Goal: Information Seeking & Learning: Compare options

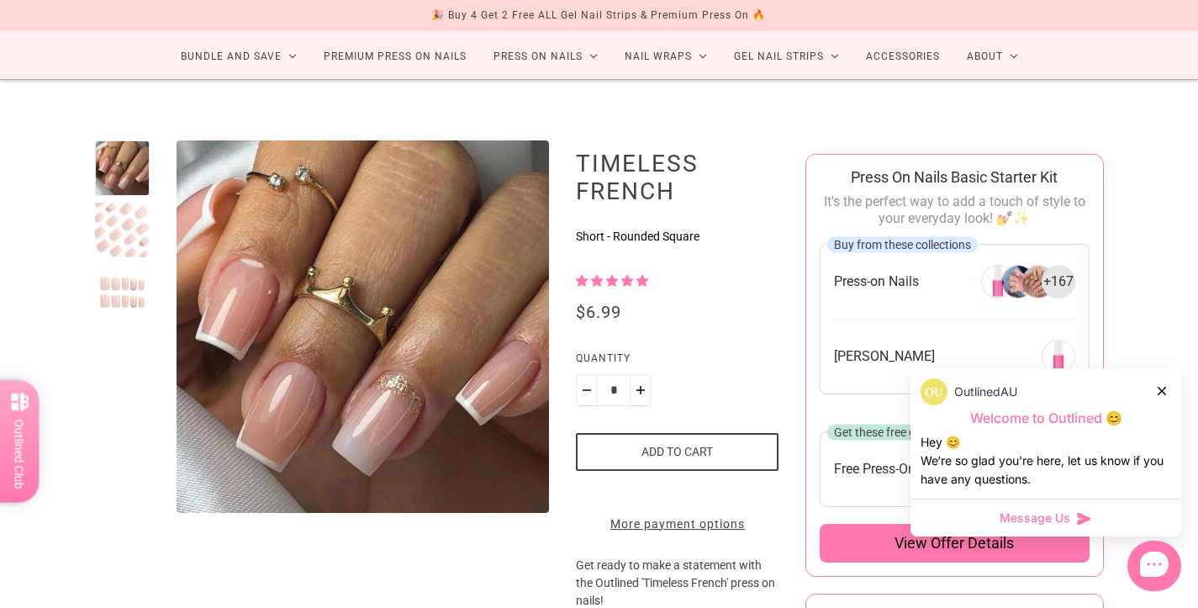
scroll to position [99, 0]
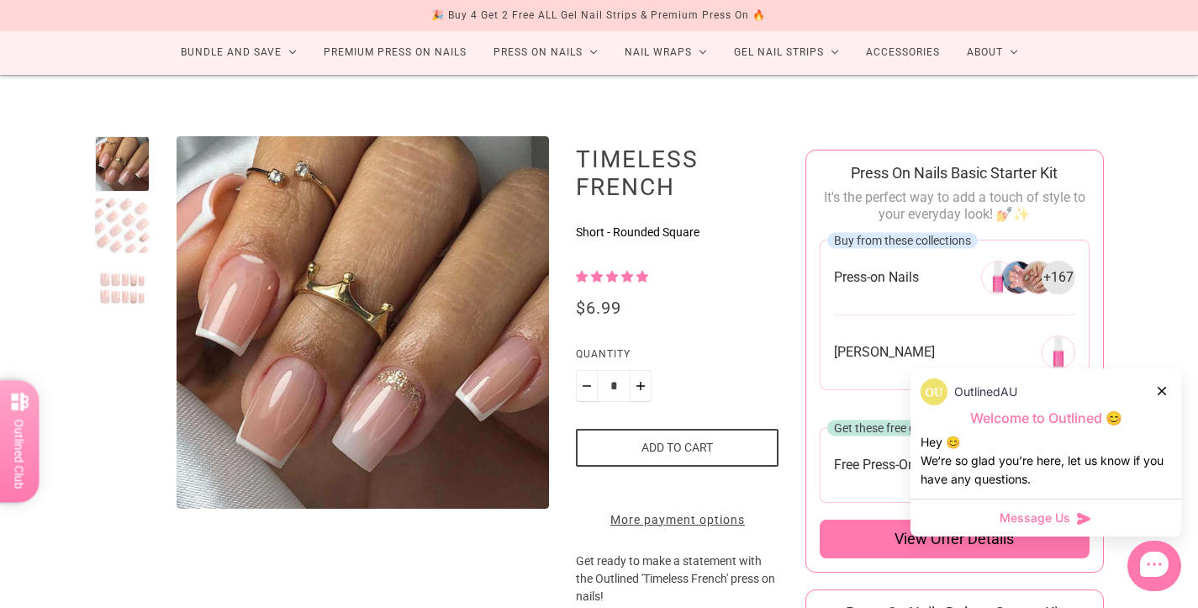
click at [121, 289] on div at bounding box center [122, 287] width 55 height 55
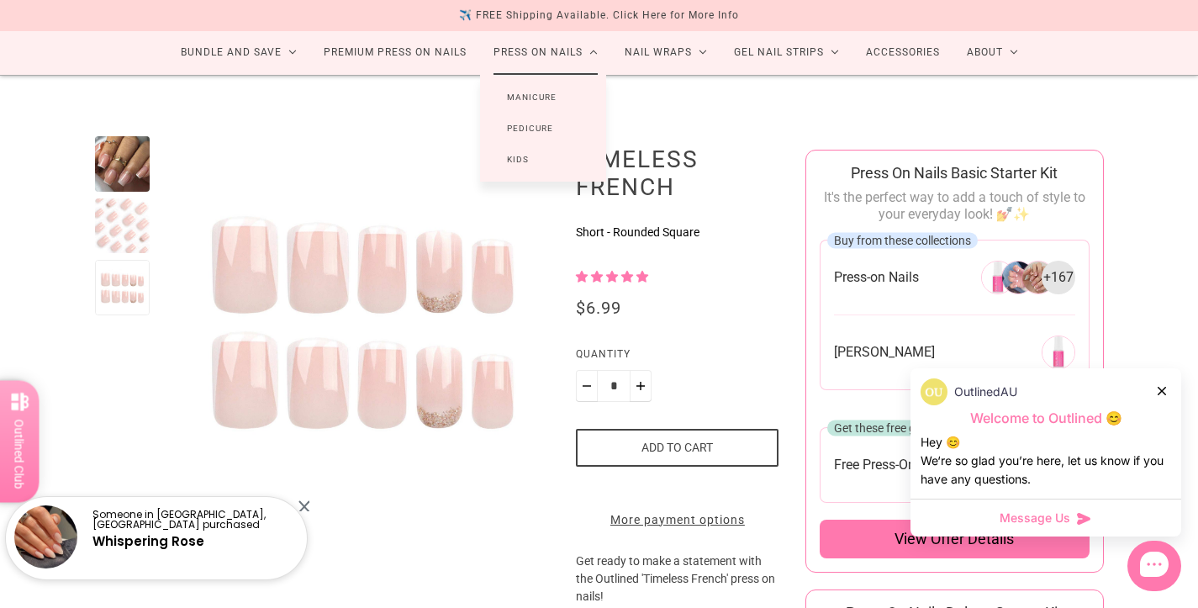
click at [547, 56] on link "Press On Nails" at bounding box center [545, 52] width 131 height 45
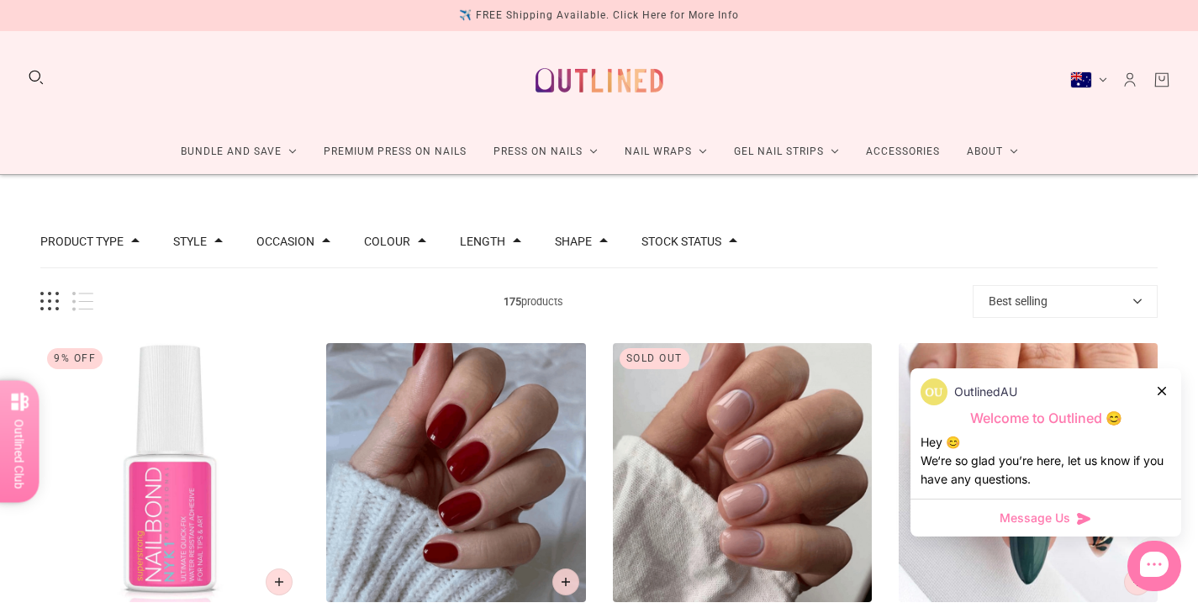
click at [1160, 392] on icon at bounding box center [1161, 391] width 8 height 8
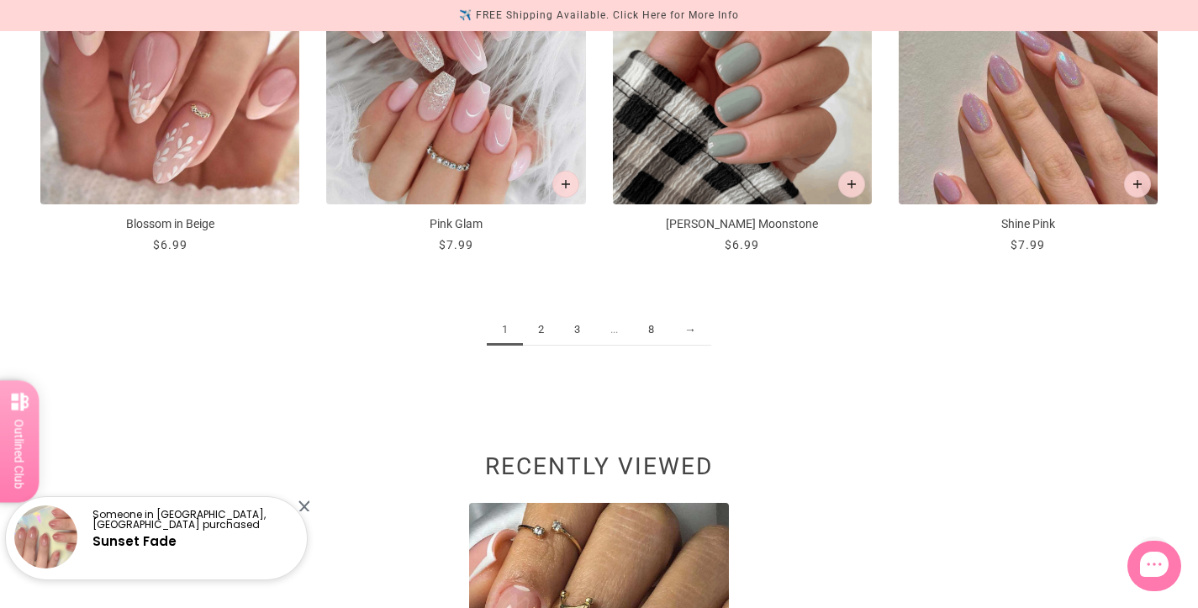
scroll to position [2126, 0]
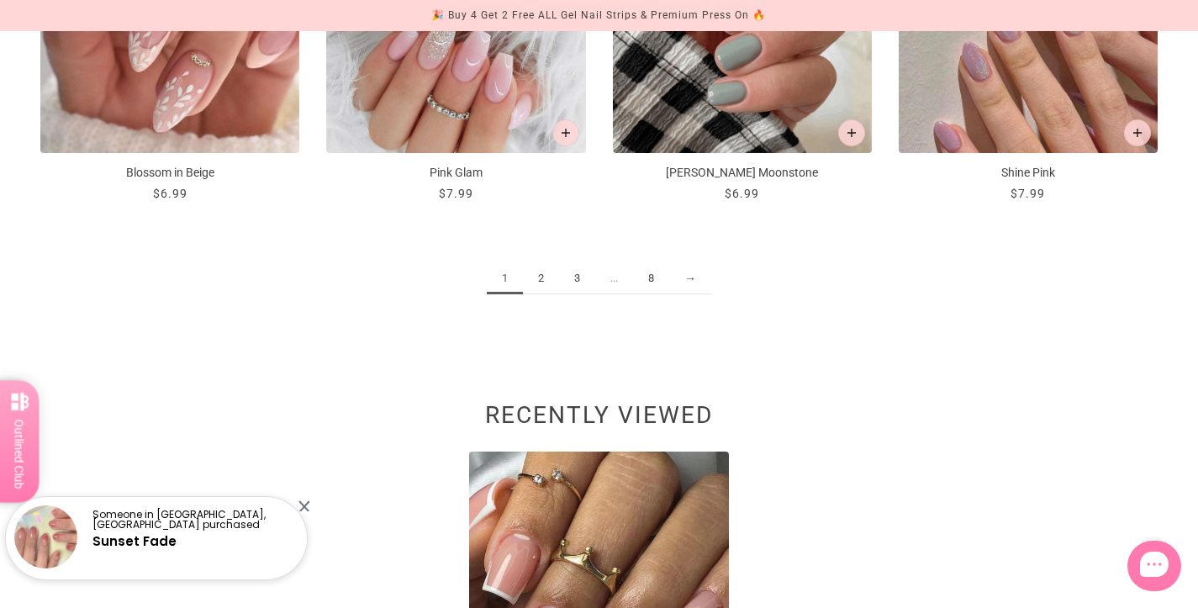
click at [541, 272] on link "2" at bounding box center [541, 278] width 36 height 31
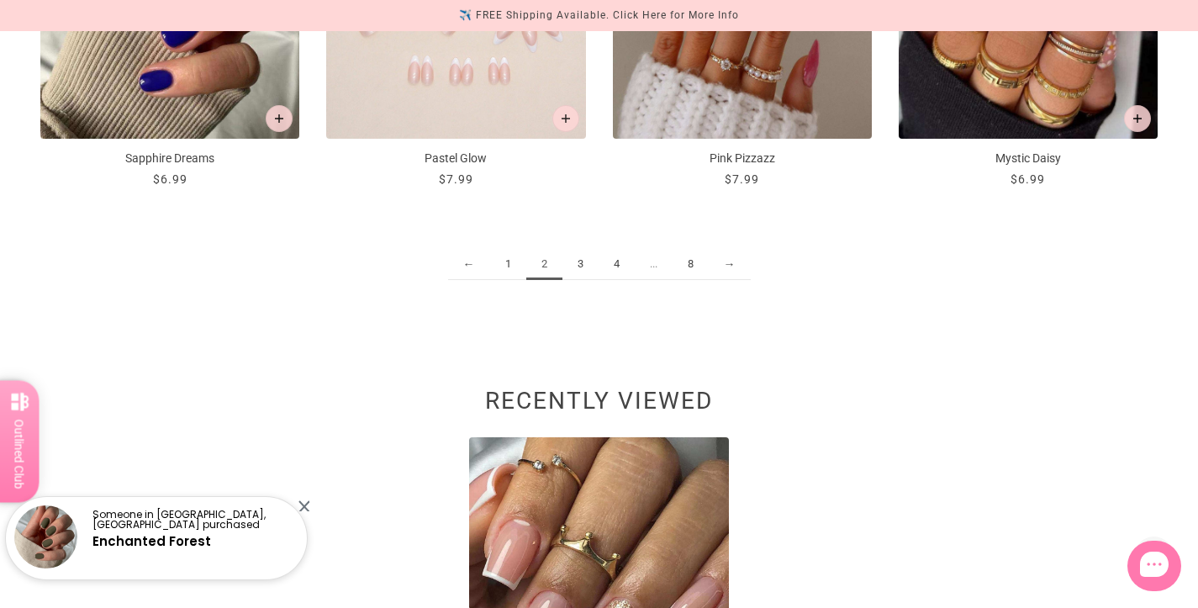
scroll to position [2168, 0]
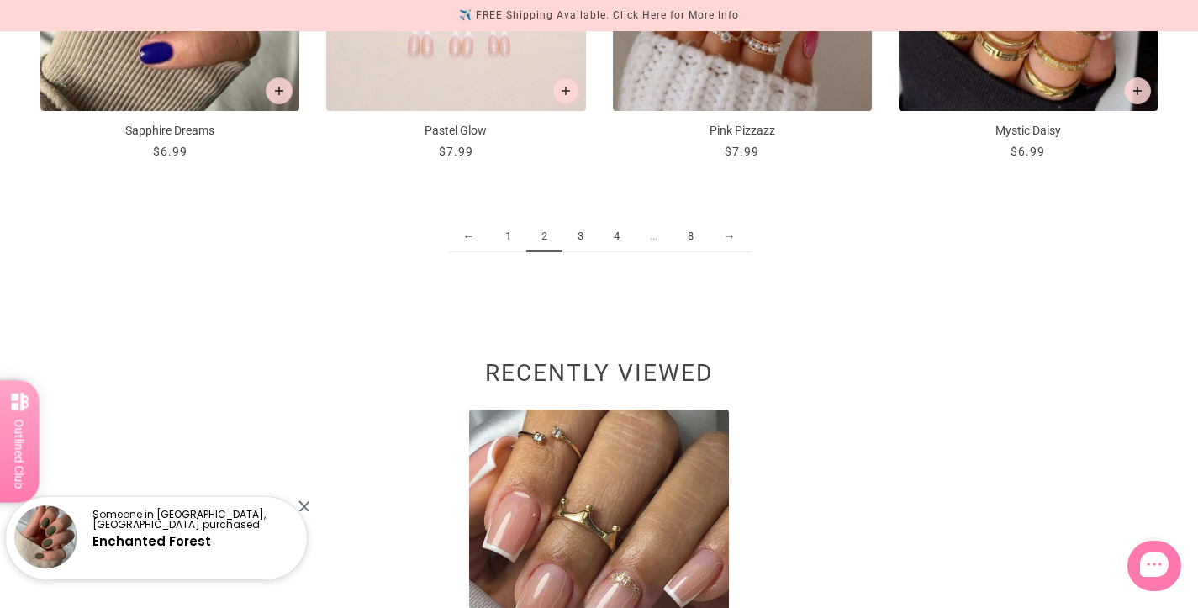
click at [572, 241] on link "3" at bounding box center [580, 236] width 36 height 31
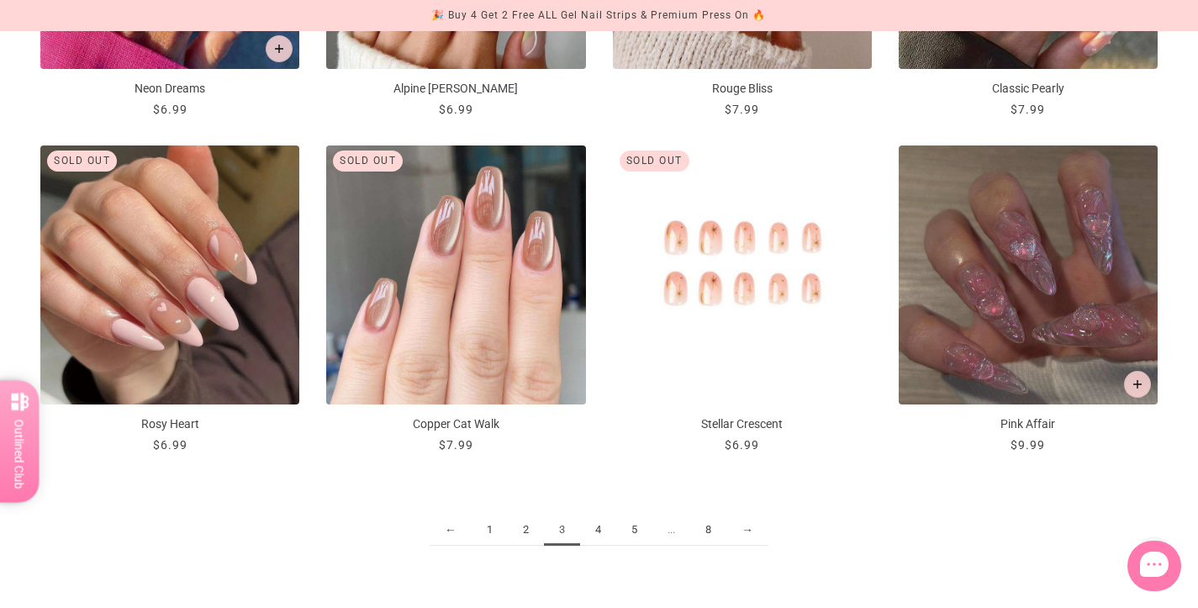
scroll to position [1968, 0]
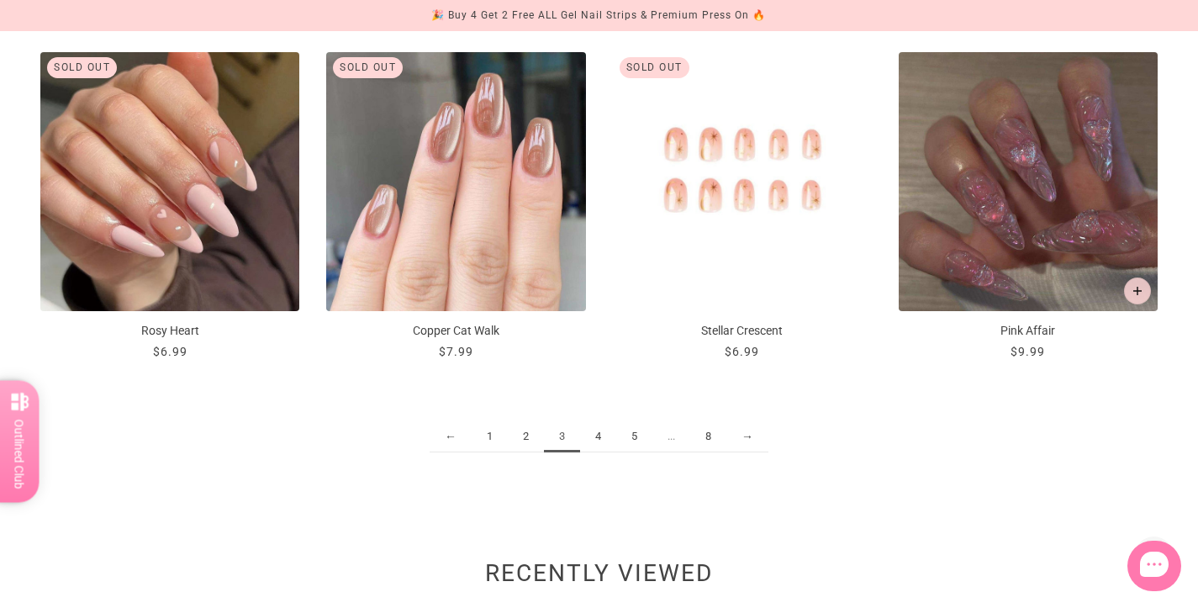
click at [593, 434] on link "4" at bounding box center [598, 436] width 36 height 31
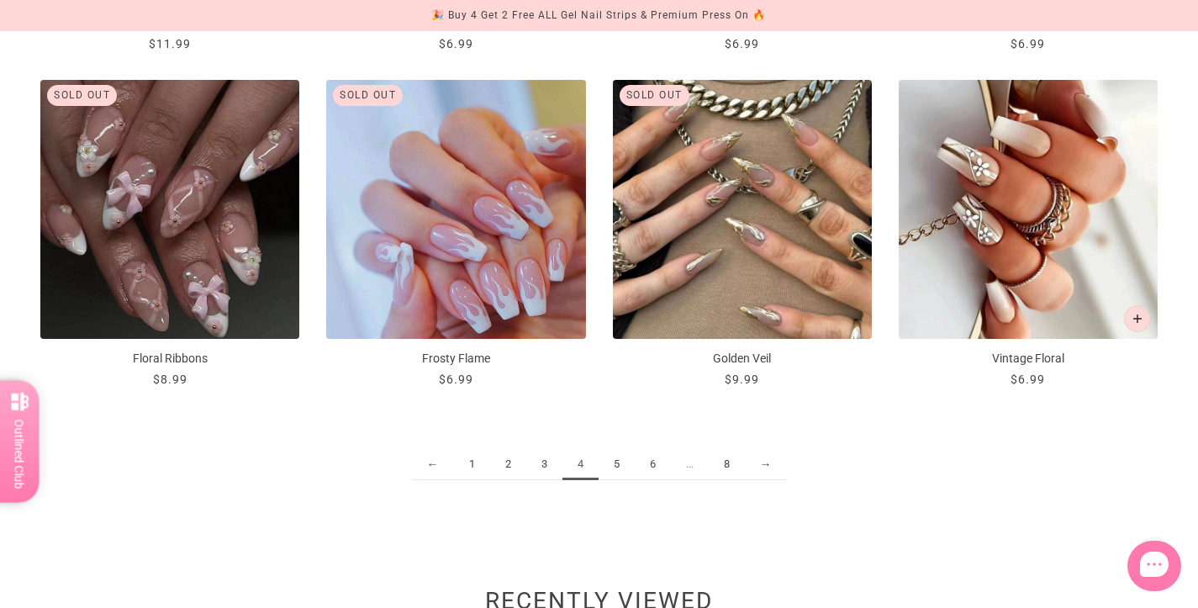
scroll to position [1954, 0]
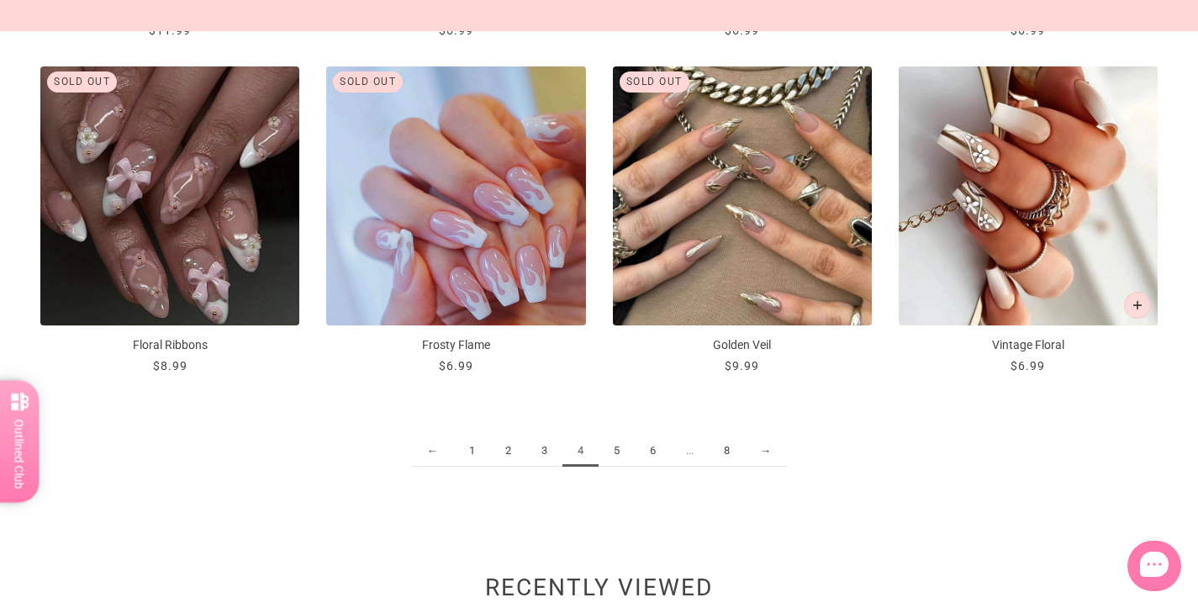
click at [615, 444] on link "5" at bounding box center [616, 450] width 36 height 31
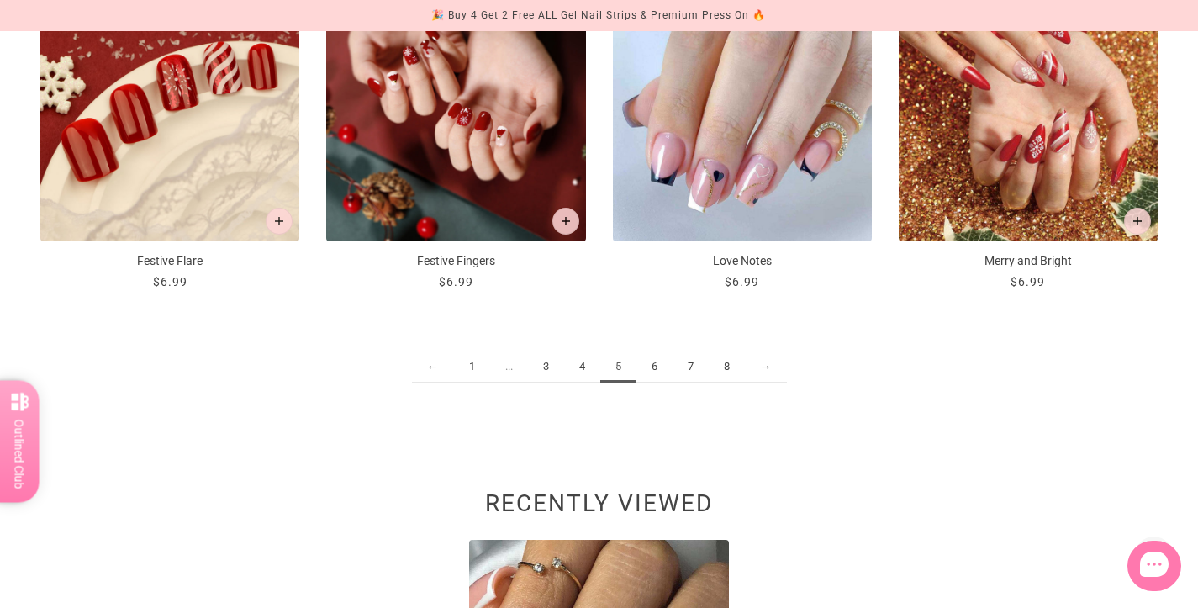
scroll to position [2047, 0]
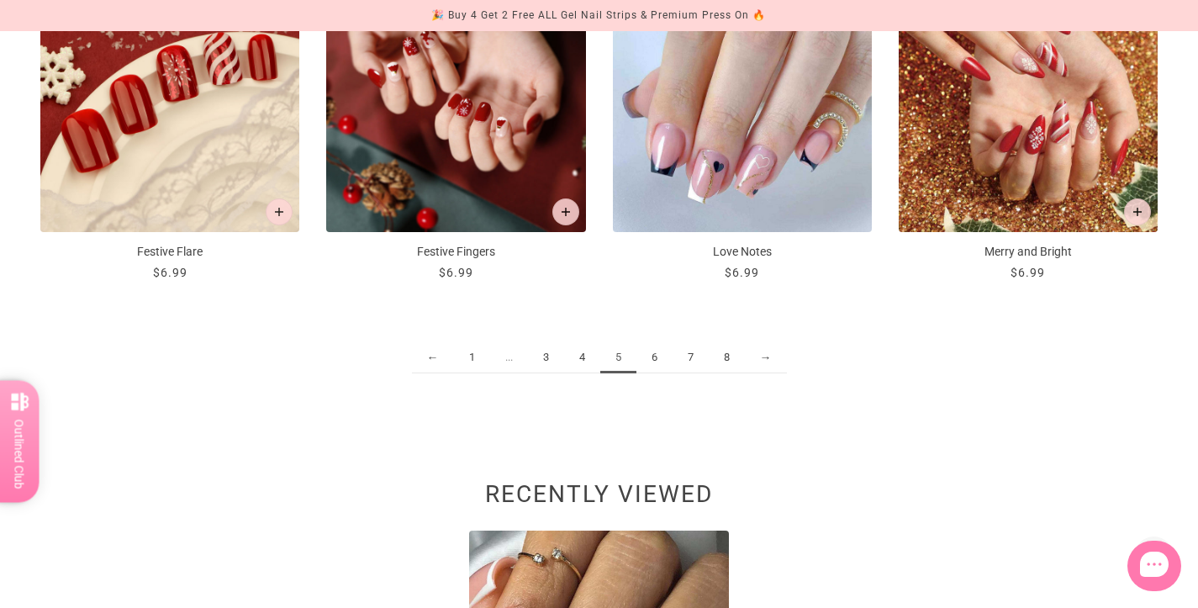
click at [651, 353] on link "6" at bounding box center [654, 357] width 36 height 31
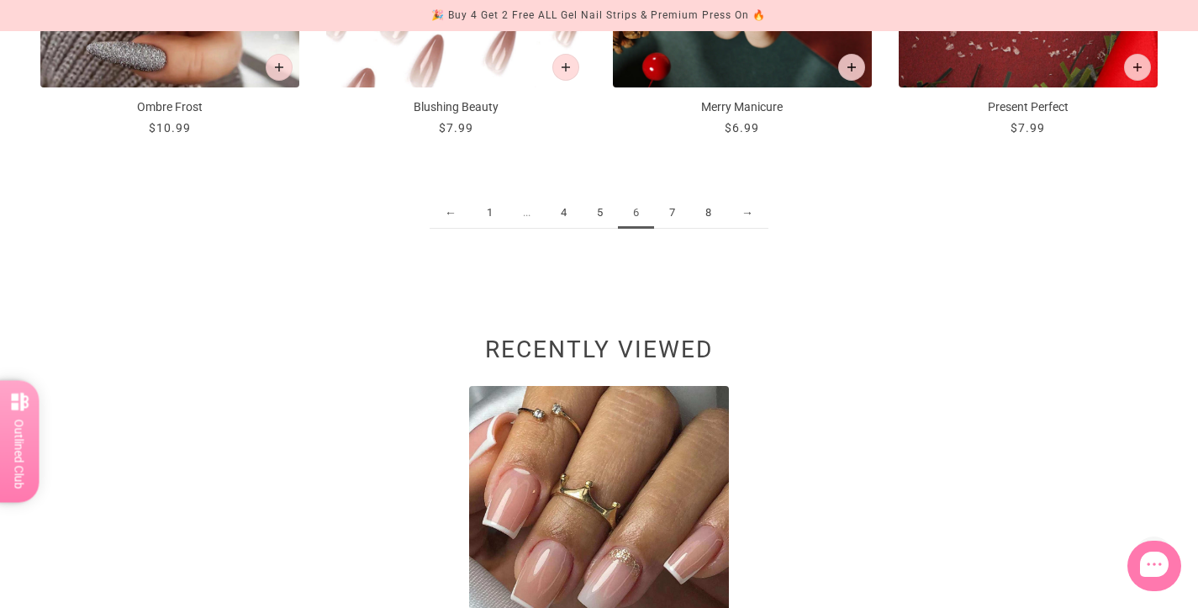
scroll to position [2275, 0]
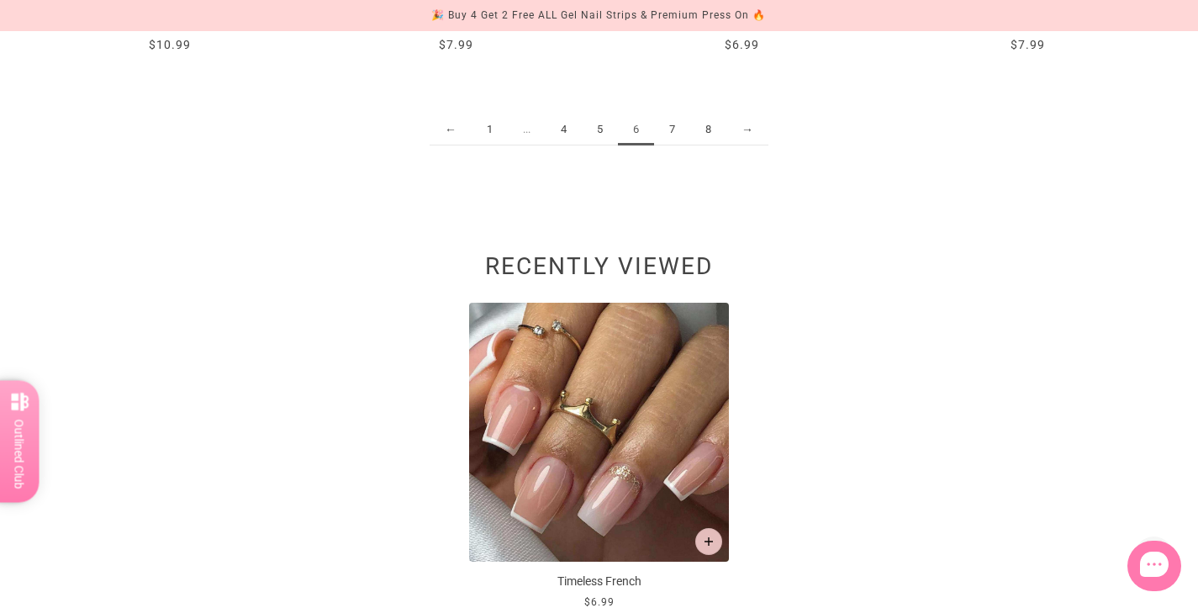
click at [667, 137] on link "7" at bounding box center [672, 129] width 36 height 31
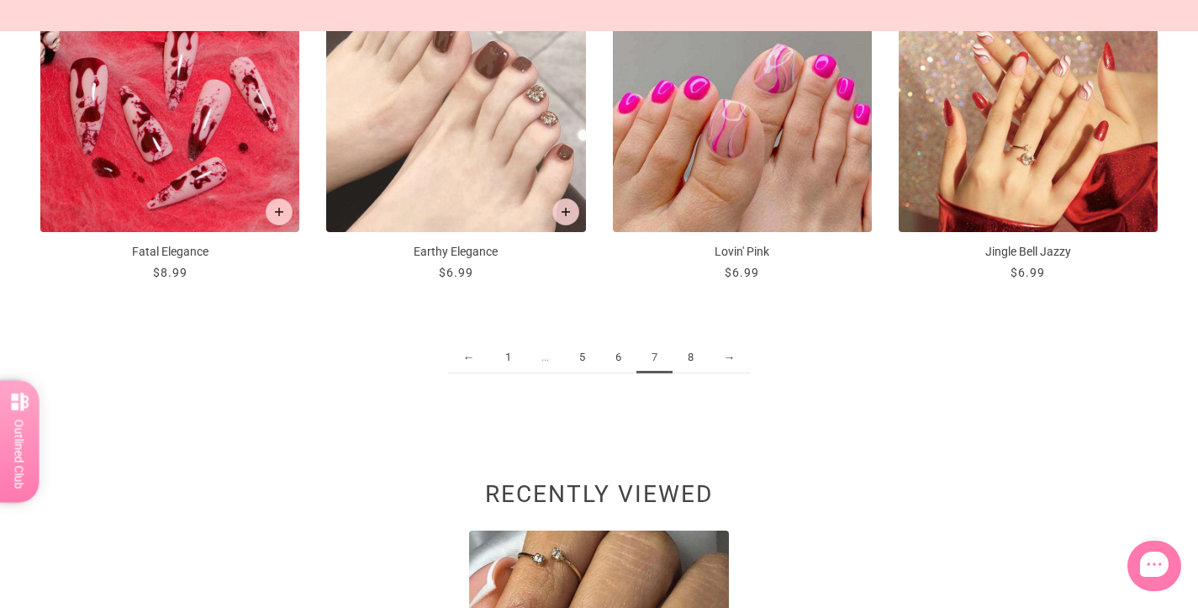
scroll to position [2080, 0]
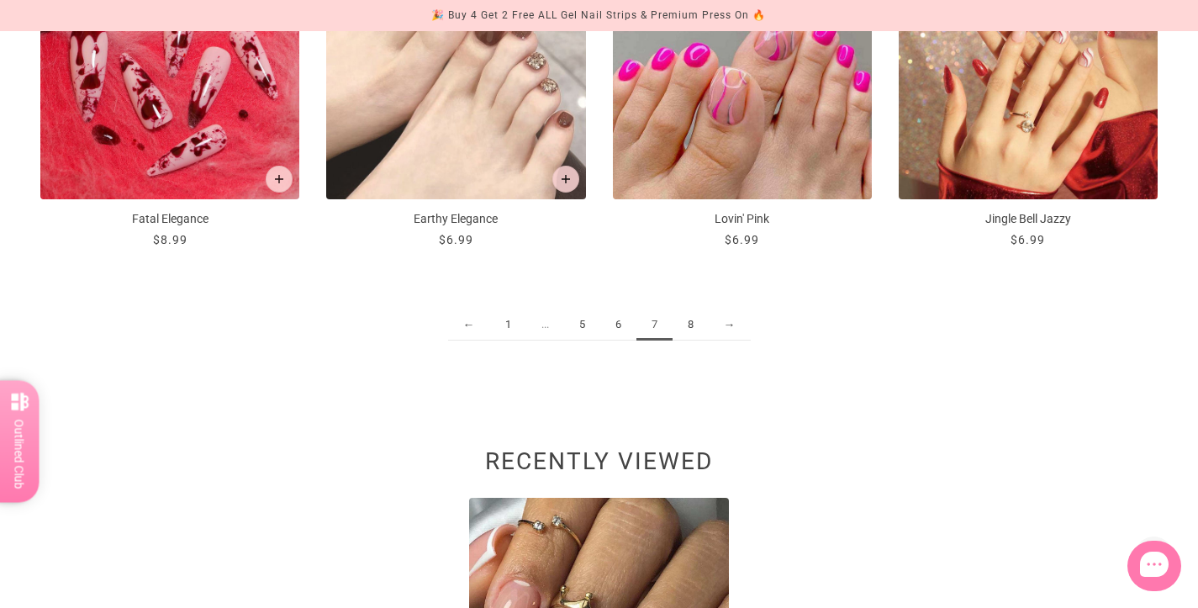
click at [690, 329] on link "8" at bounding box center [690, 324] width 36 height 31
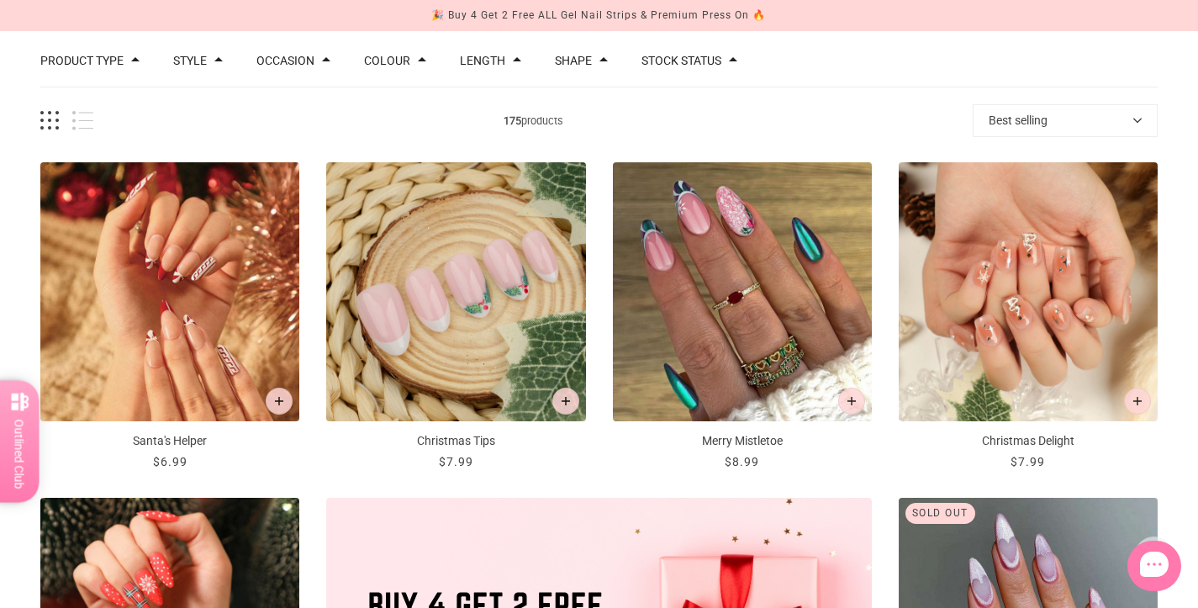
scroll to position [9, 0]
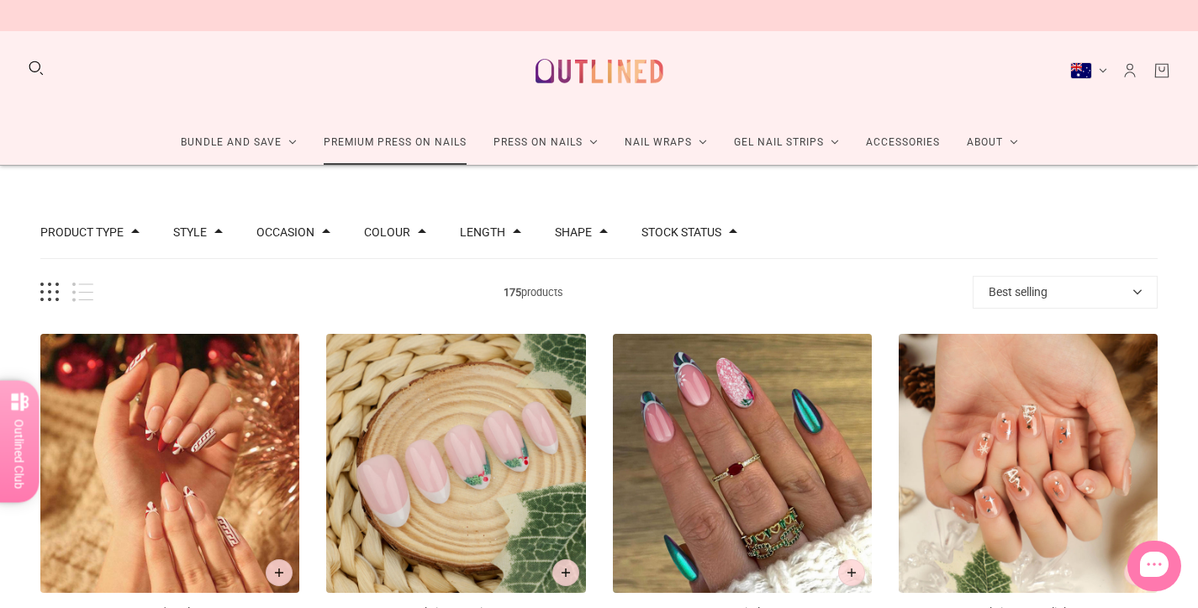
click at [384, 136] on link "Premium Press On Nails" at bounding box center [395, 142] width 170 height 45
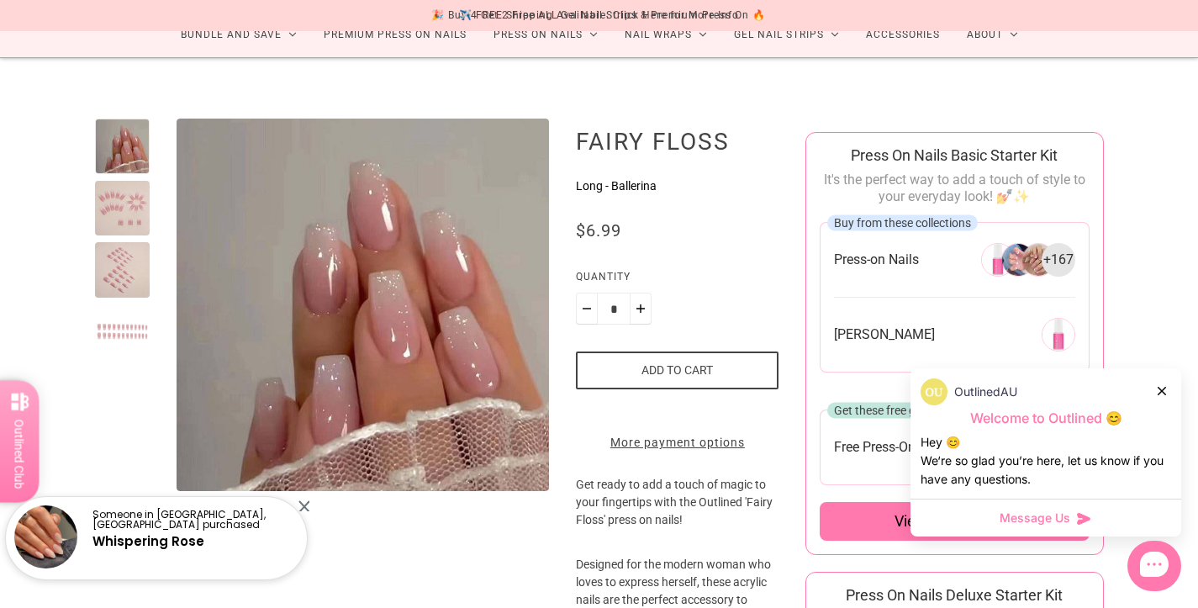
scroll to position [121, 0]
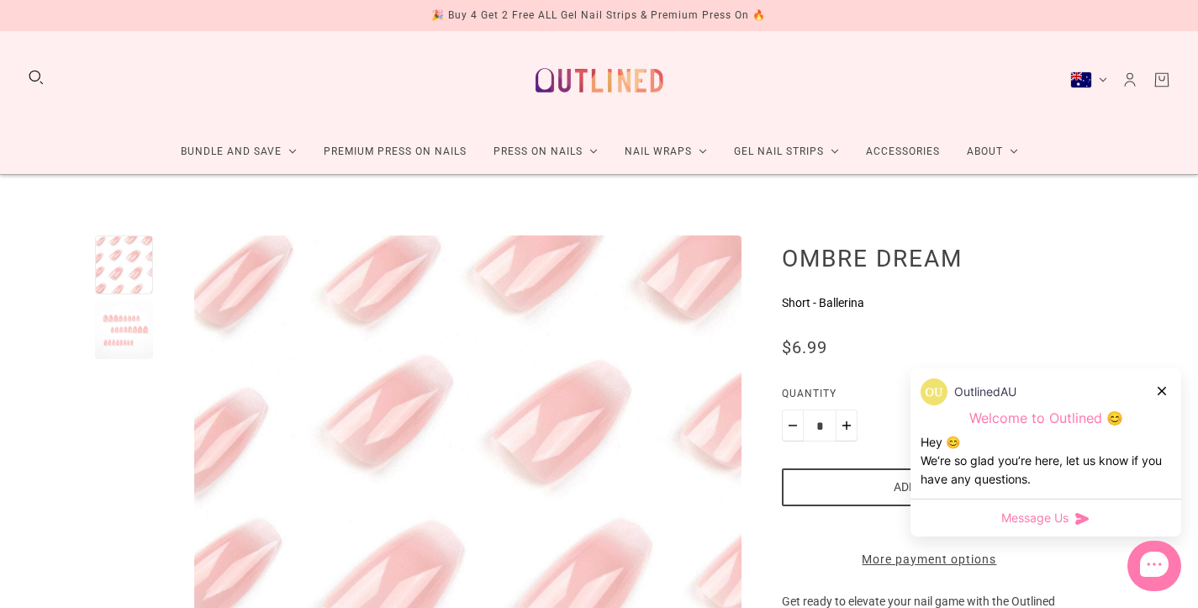
scroll to position [344, 0]
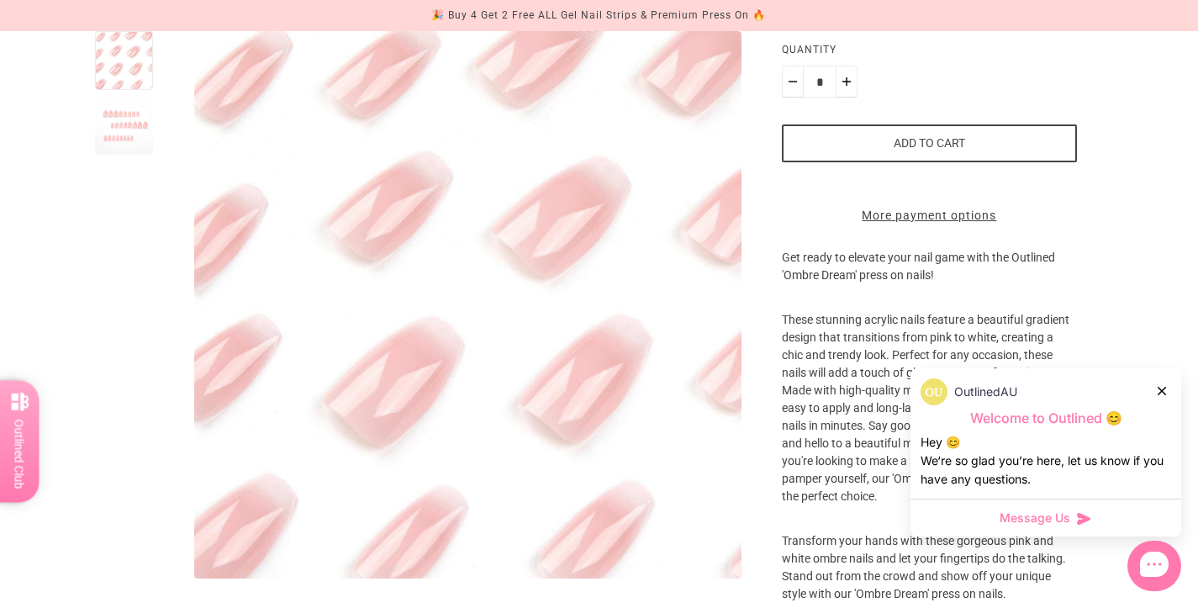
click at [1164, 392] on icon at bounding box center [1161, 391] width 8 height 8
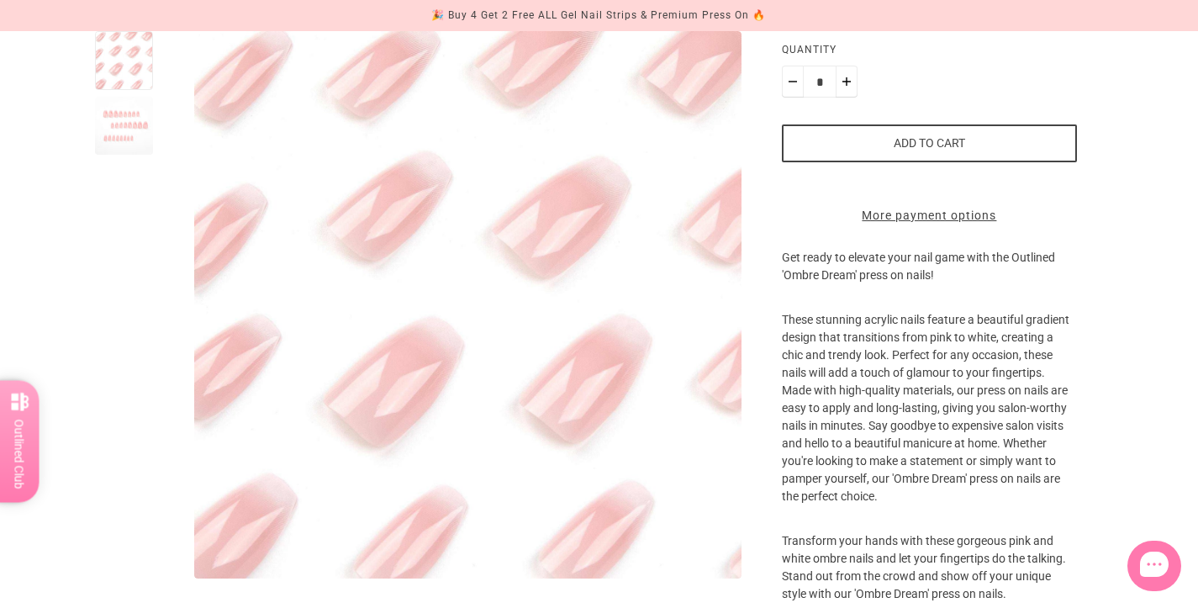
click at [1161, 392] on div "**********" at bounding box center [599, 445] width 1198 height 1228
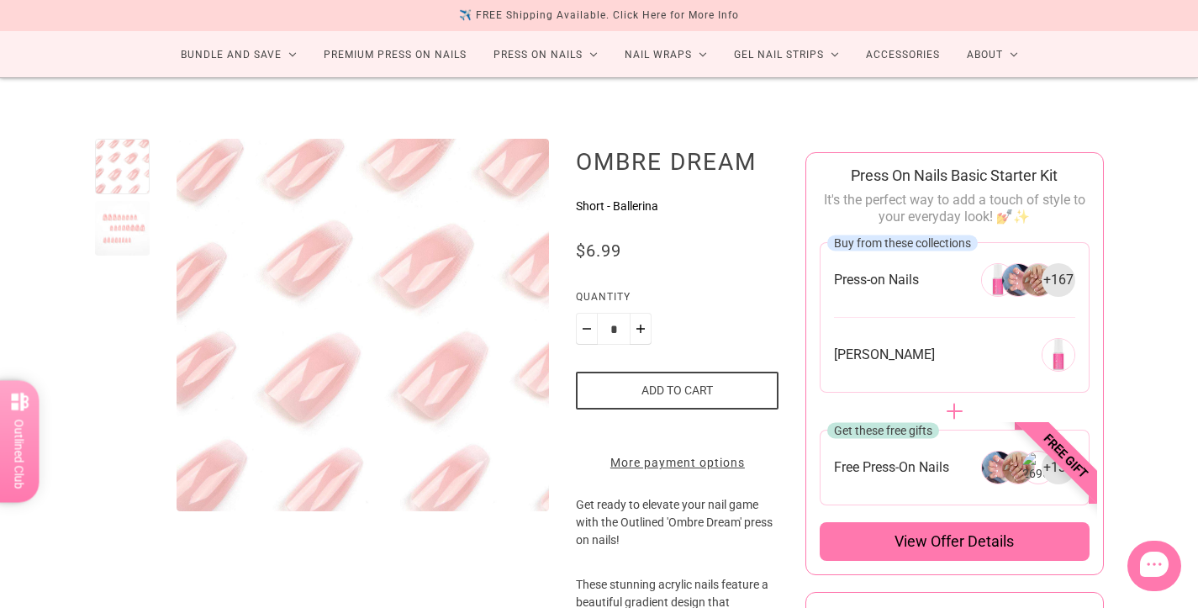
scroll to position [46, 0]
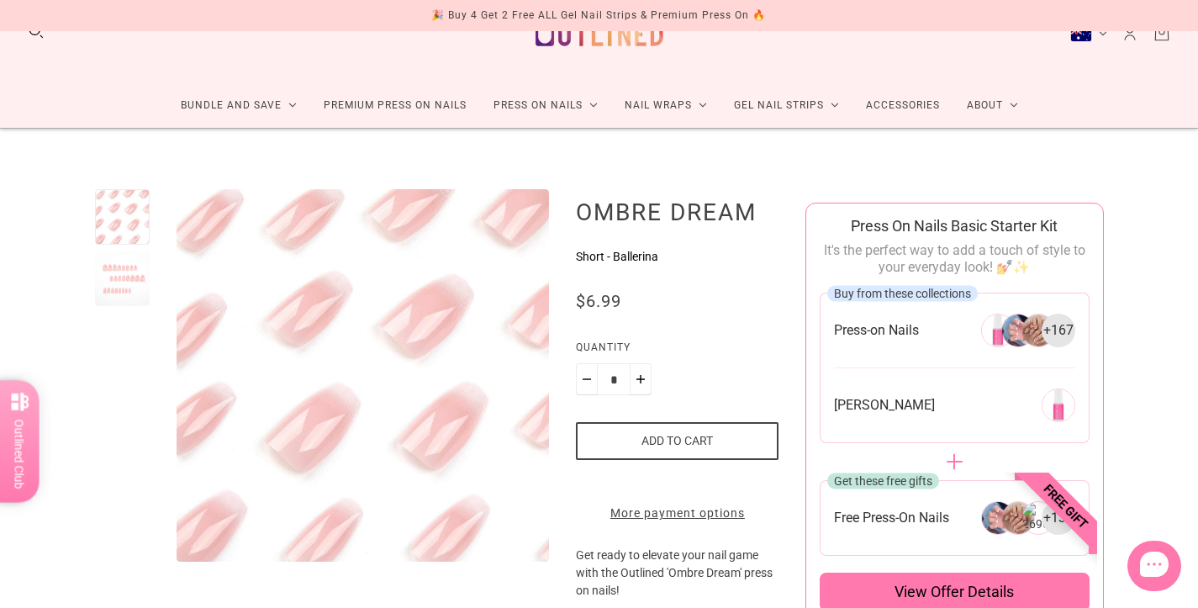
click at [126, 281] on div at bounding box center [122, 278] width 55 height 55
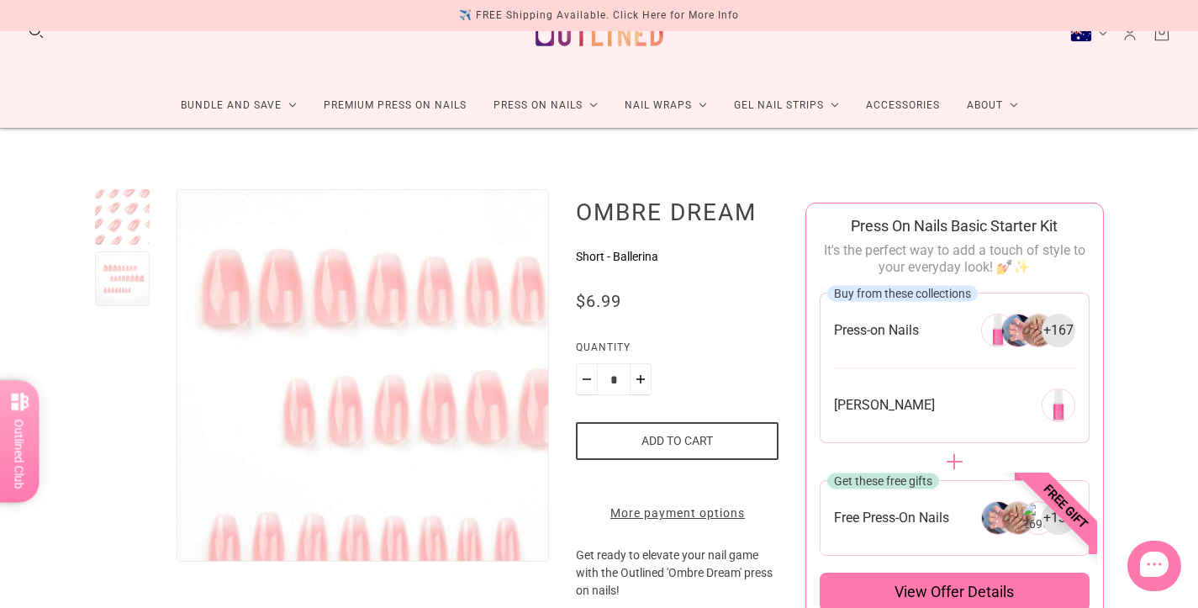
click at [271, 310] on img "Enlarge product image" at bounding box center [423, 416] width 623 height 623
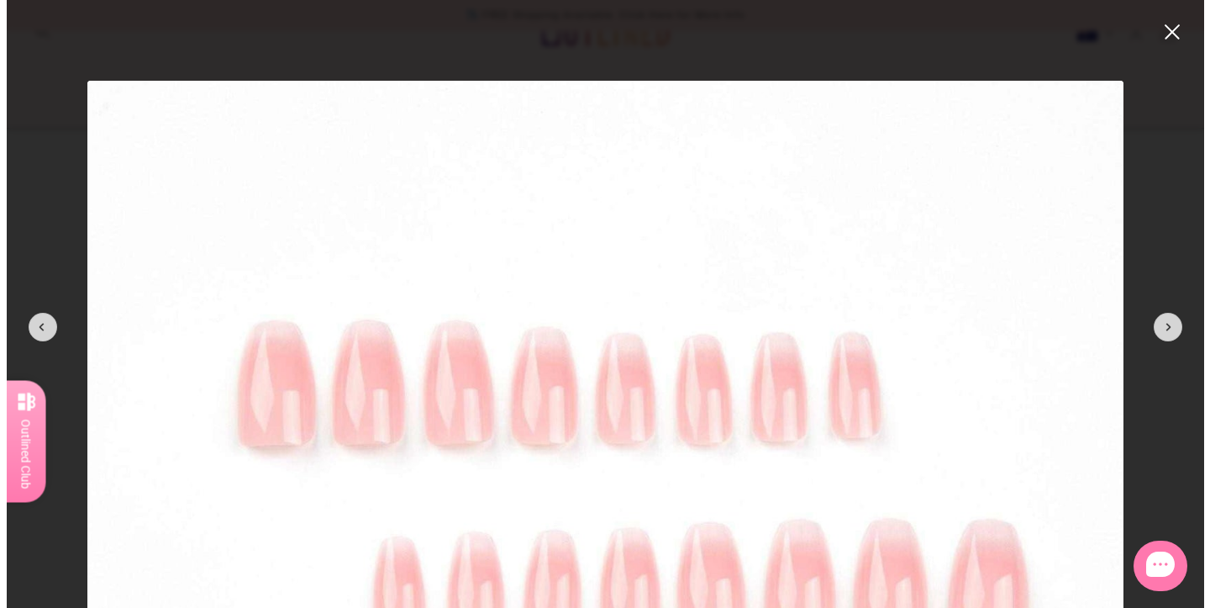
scroll to position [0, 0]
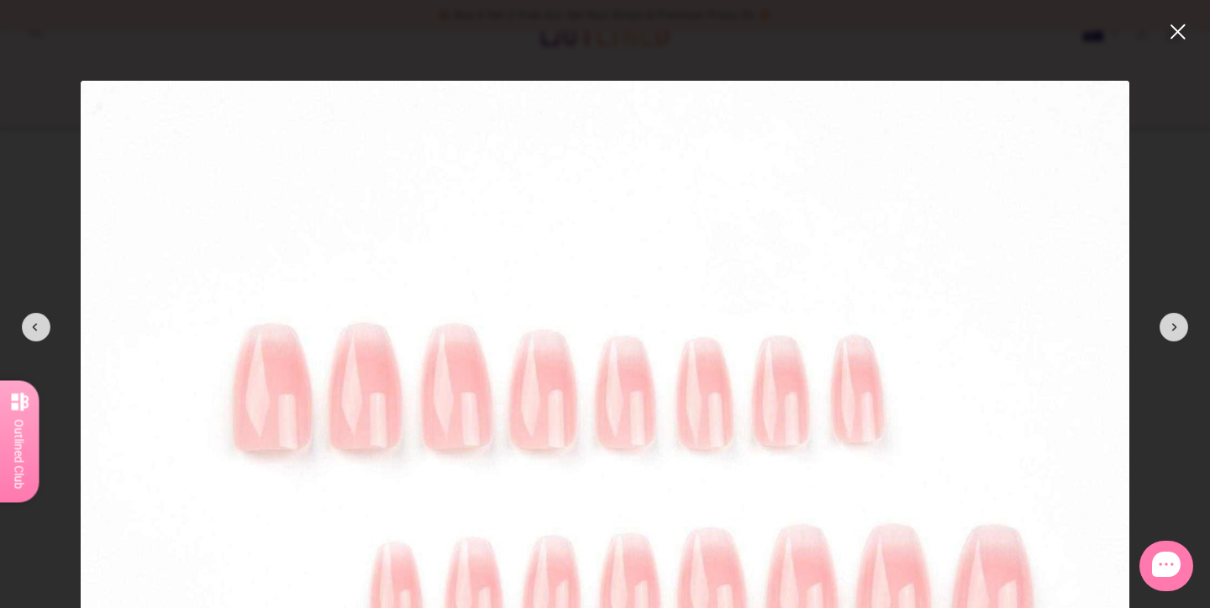
click at [1182, 29] on button "close" at bounding box center [1178, 32] width 20 height 20
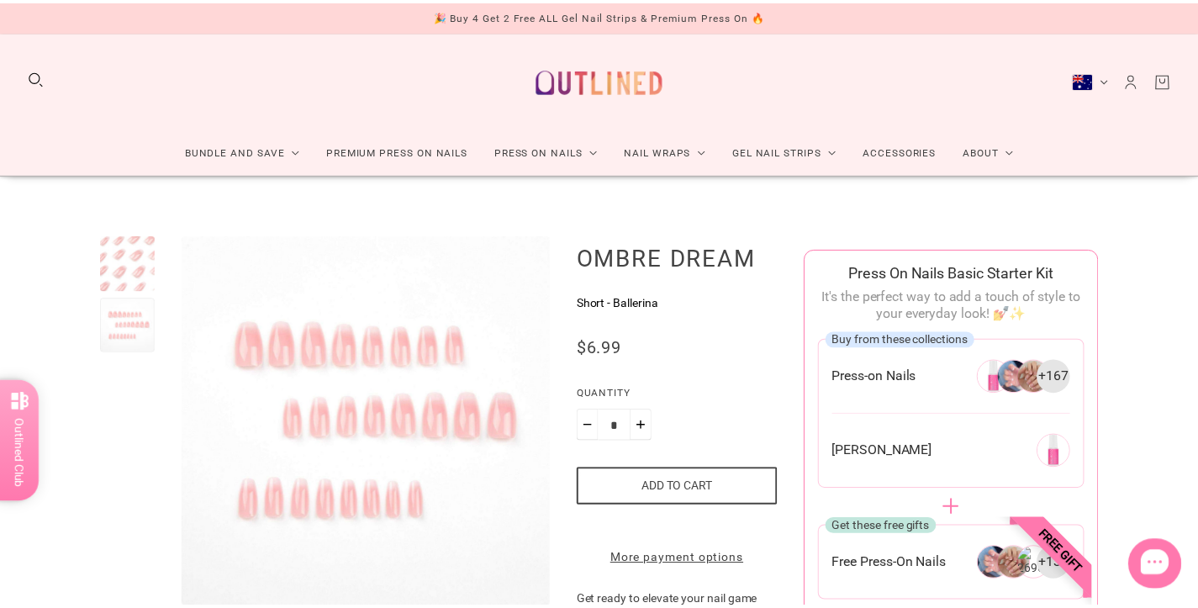
scroll to position [46, 0]
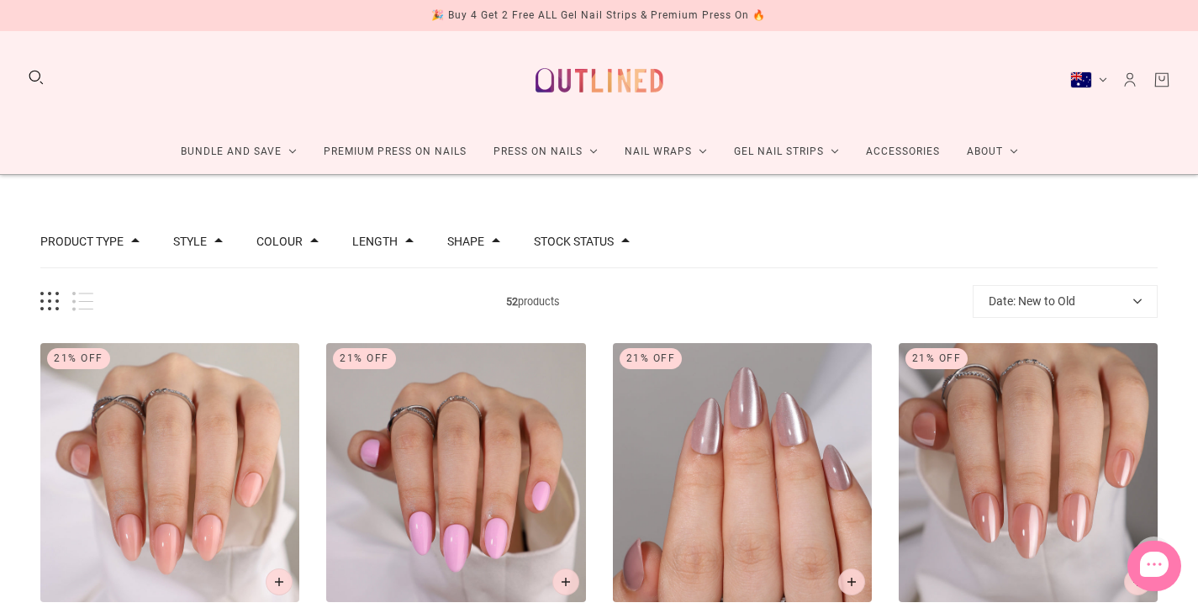
scroll to position [200, 0]
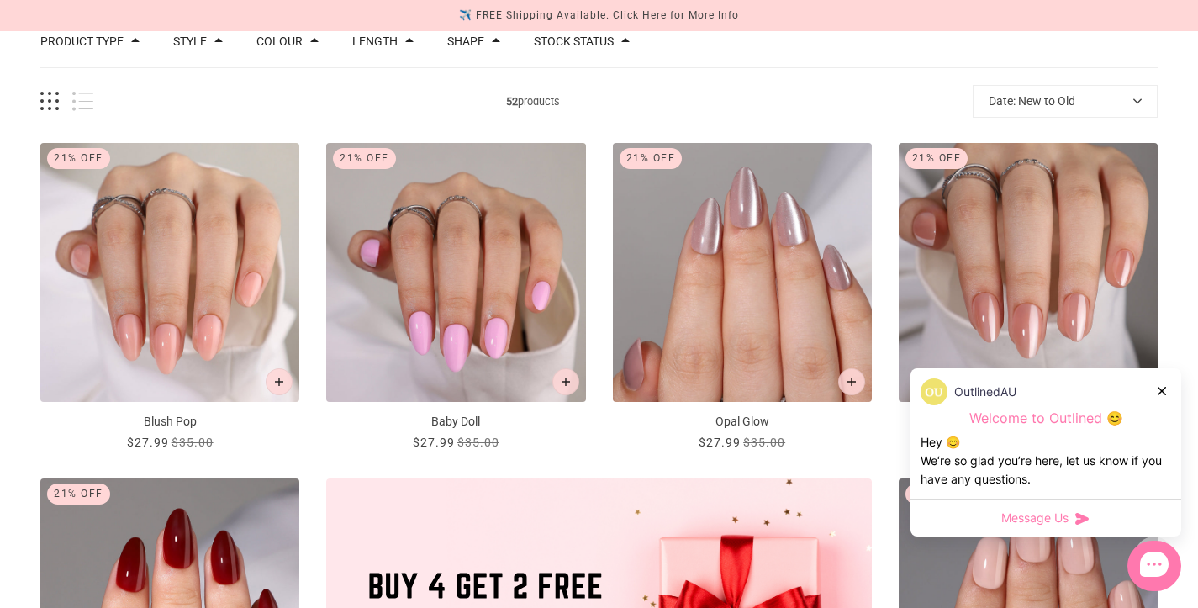
click at [1161, 388] on icon at bounding box center [1161, 391] width 8 height 8
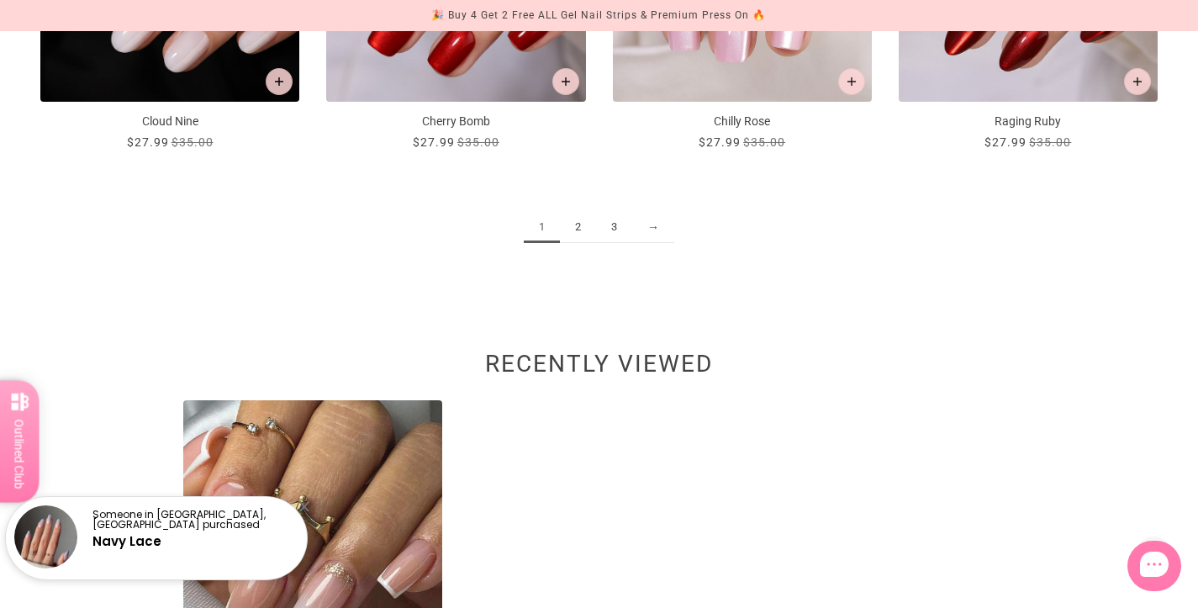
scroll to position [2233, 0]
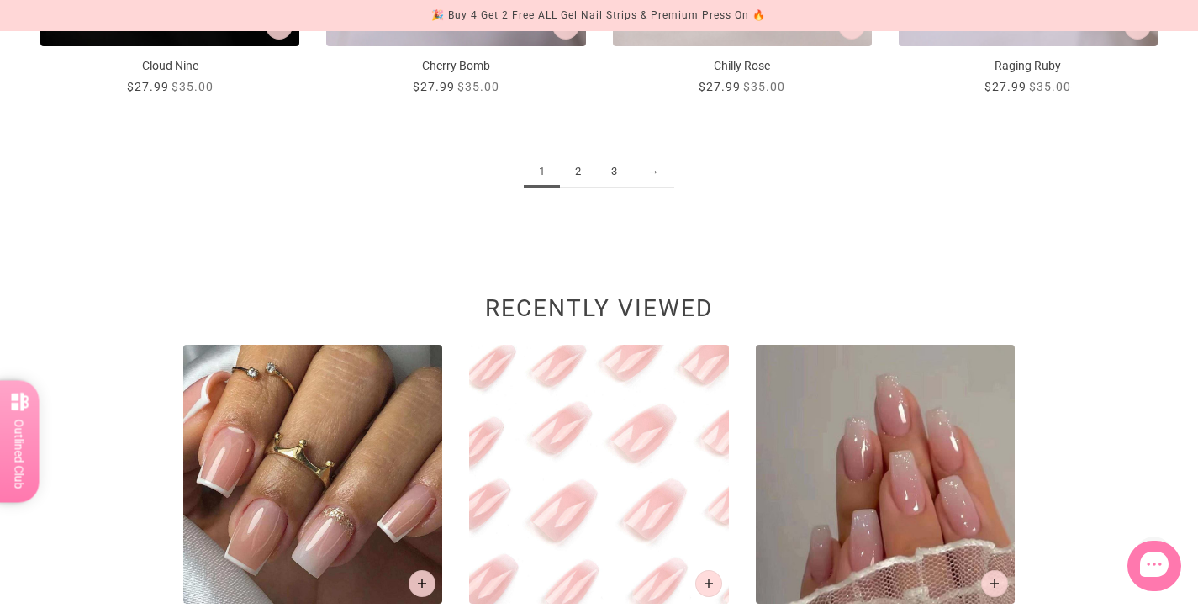
click at [576, 171] on link "2" at bounding box center [578, 171] width 36 height 31
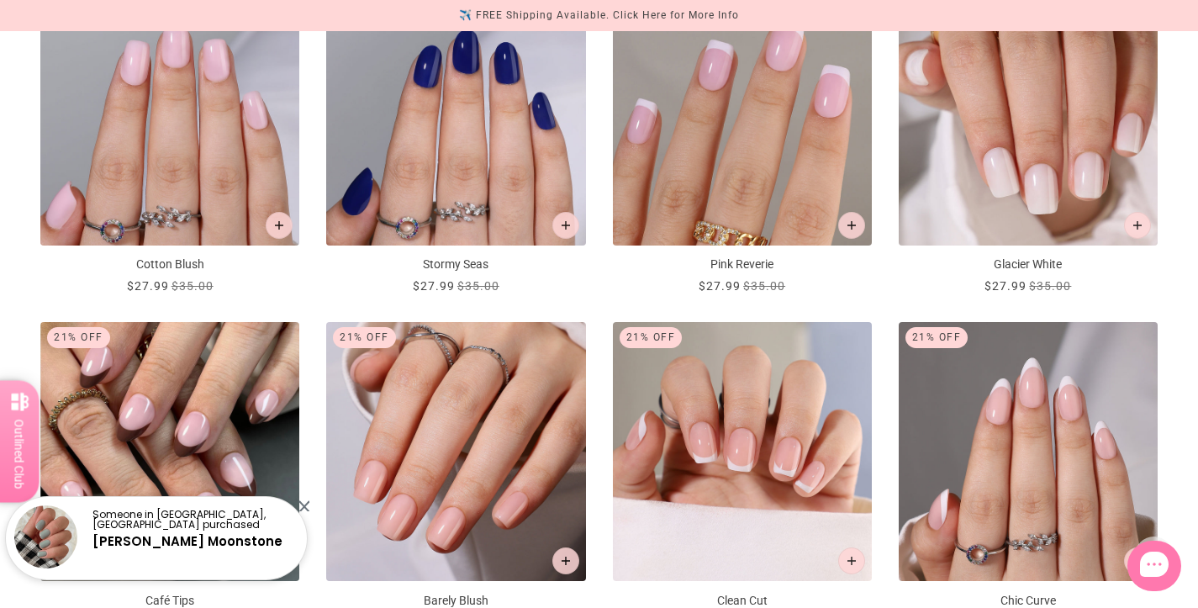
scroll to position [1321, 0]
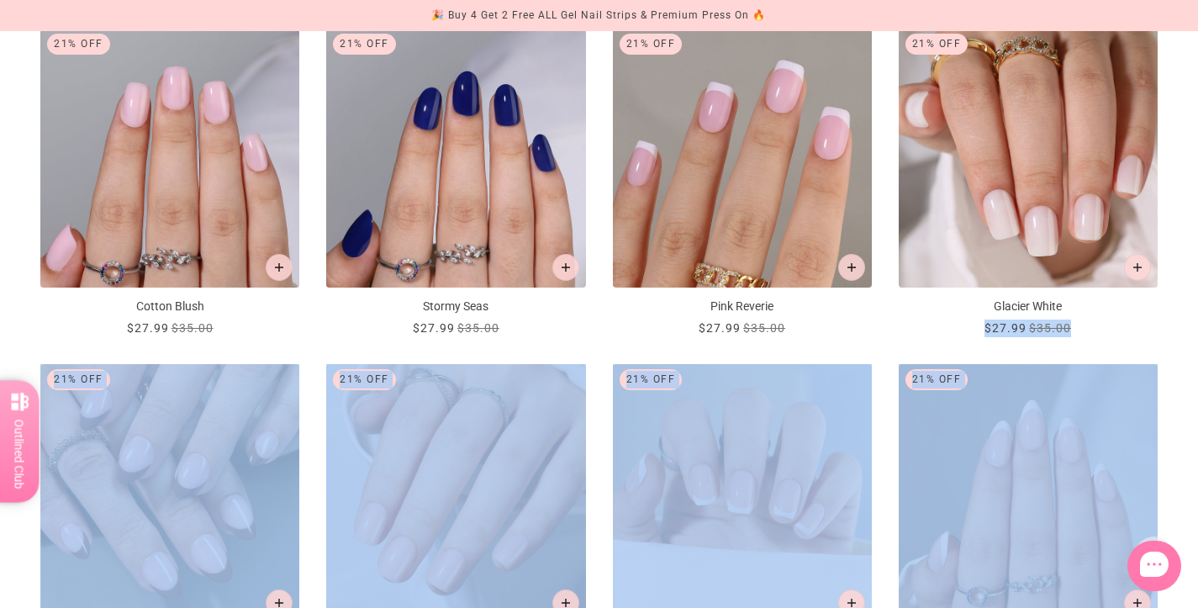
drag, startPoint x: 1197, startPoint y: 314, endPoint x: 1199, endPoint y: 375, distance: 60.6
click at [1197, 375] on html "Skip to main content 🎉 Buy 4 Get 2 Free ALL Gel Nail Strips & Premium Press On …" at bounding box center [599, 349] width 1198 height 3341
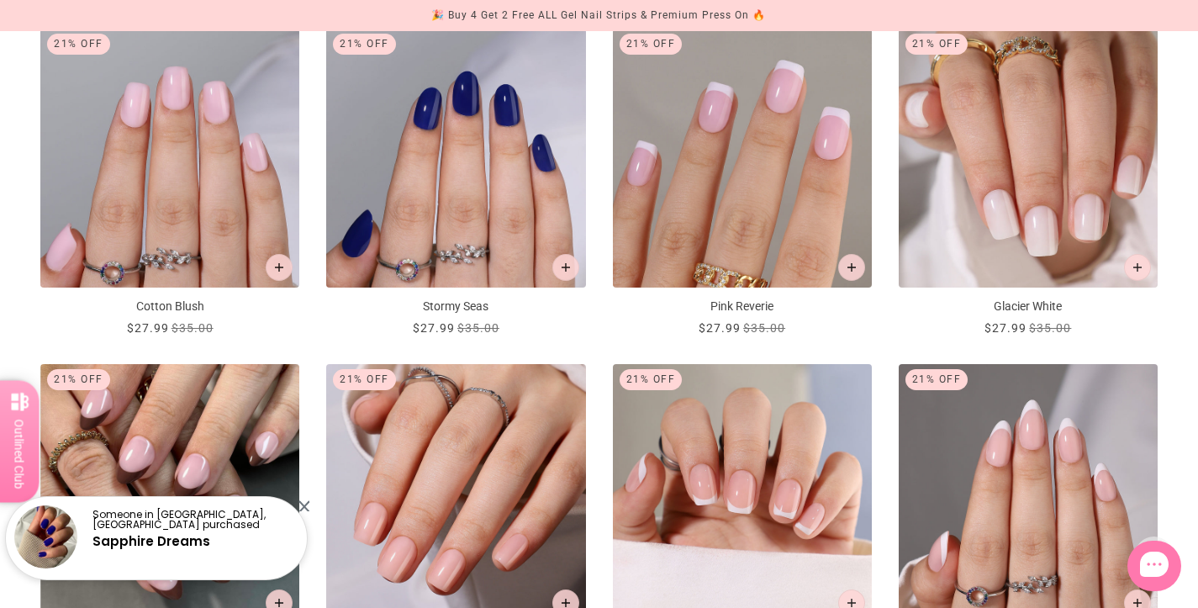
click at [1183, 337] on div "Product type Press on Manicure 51 Style Cat Eye 4 French 11 Glitter 1 Nail Art …" at bounding box center [599, 33] width 1198 height 2358
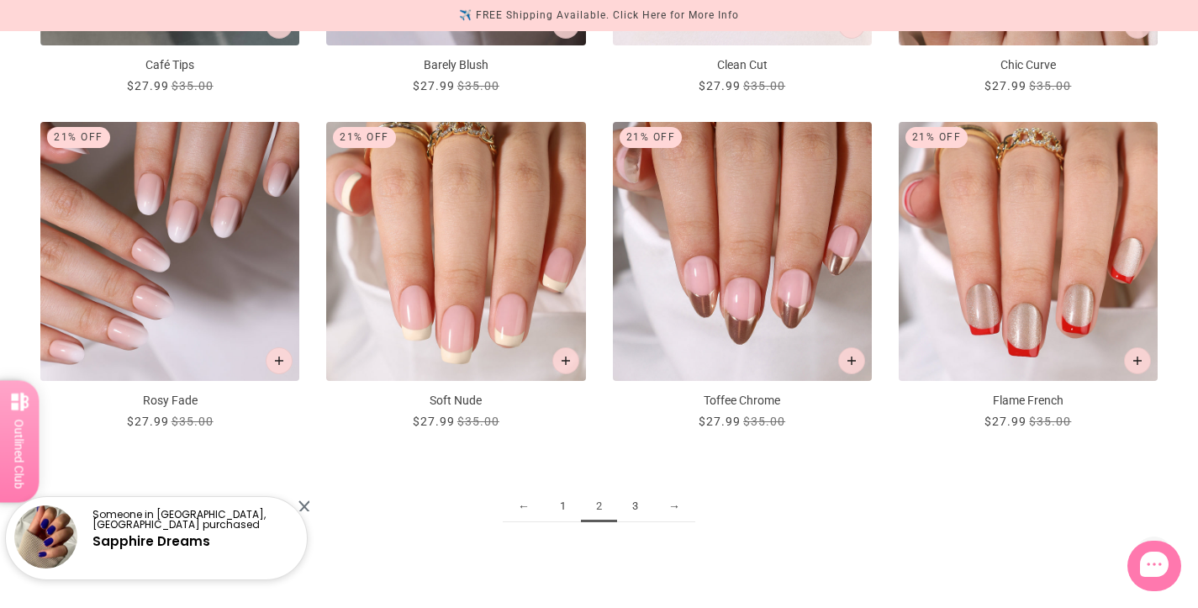
scroll to position [1917, 0]
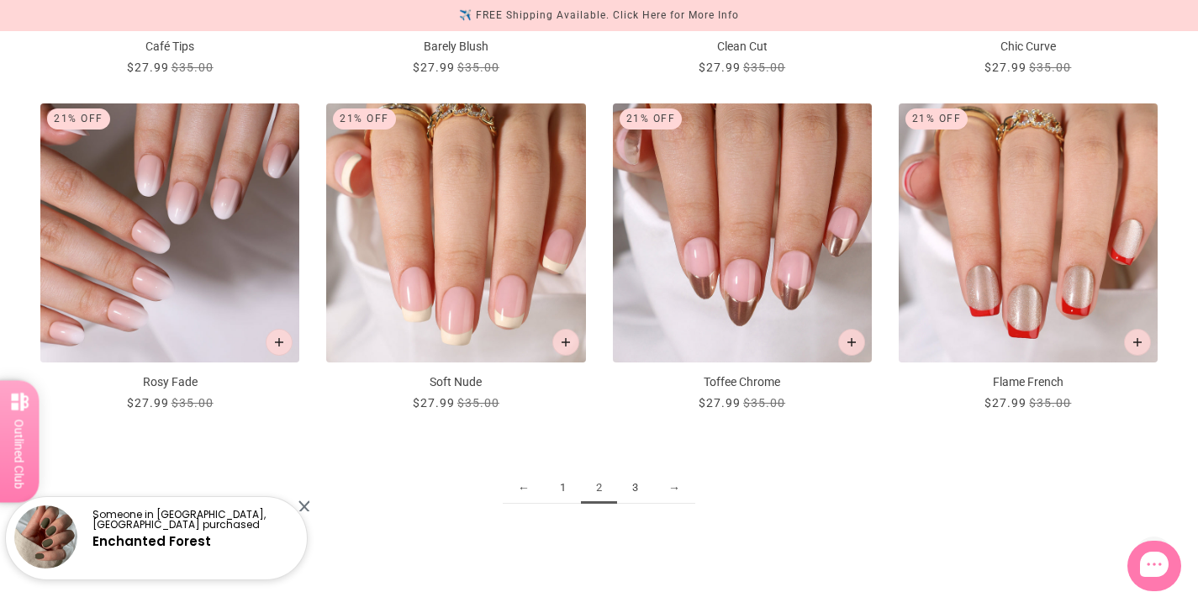
drag, startPoint x: 634, startPoint y: 482, endPoint x: 635, endPoint y: 490, distance: 8.4
click at [634, 482] on link "3" at bounding box center [635, 487] width 36 height 31
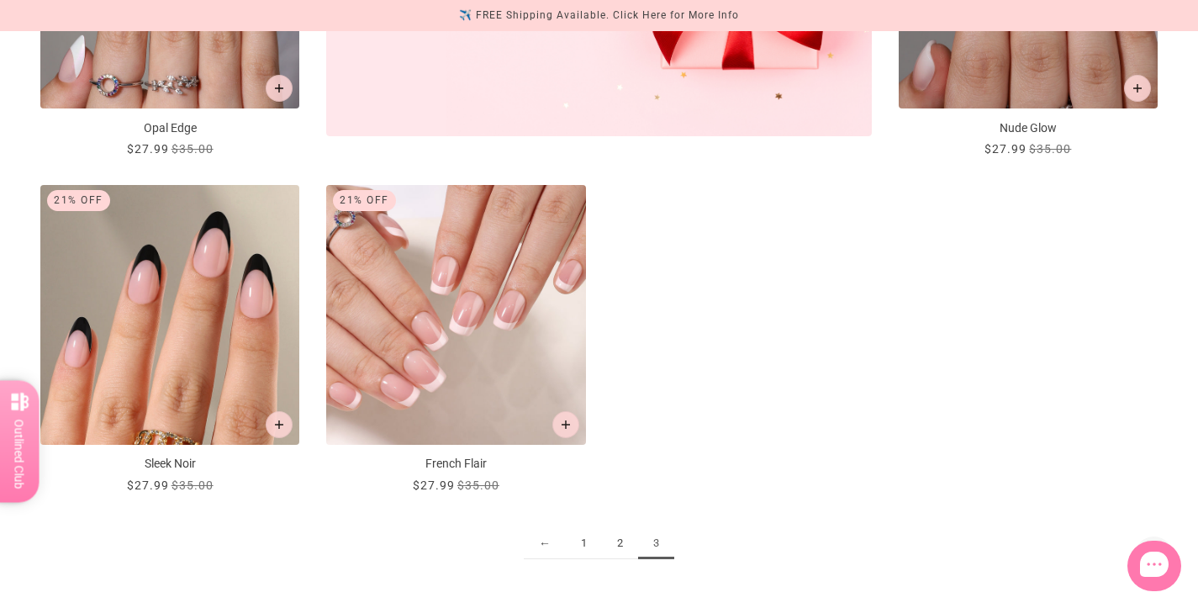
scroll to position [883, 0]
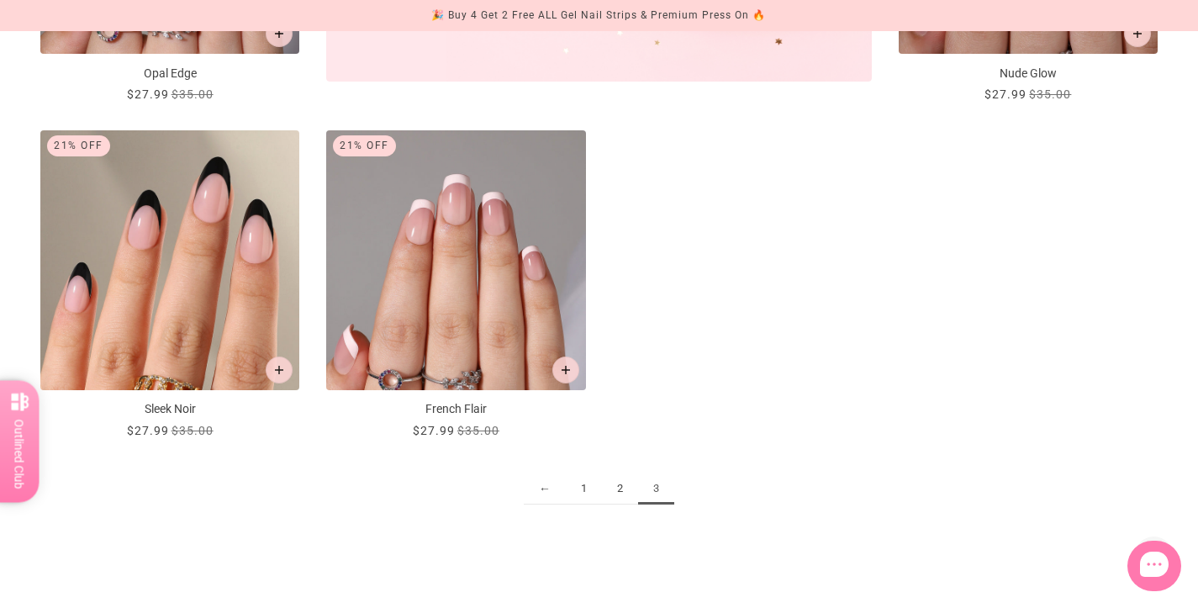
click at [466, 304] on img "French Flair" at bounding box center [455, 259] width 259 height 259
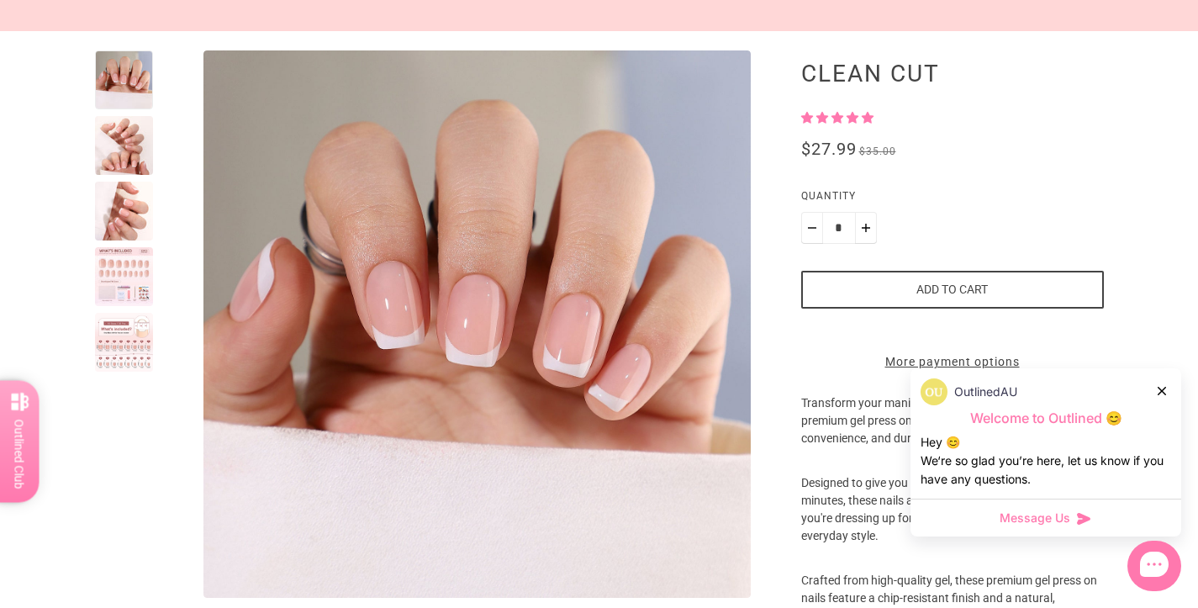
scroll to position [148, 0]
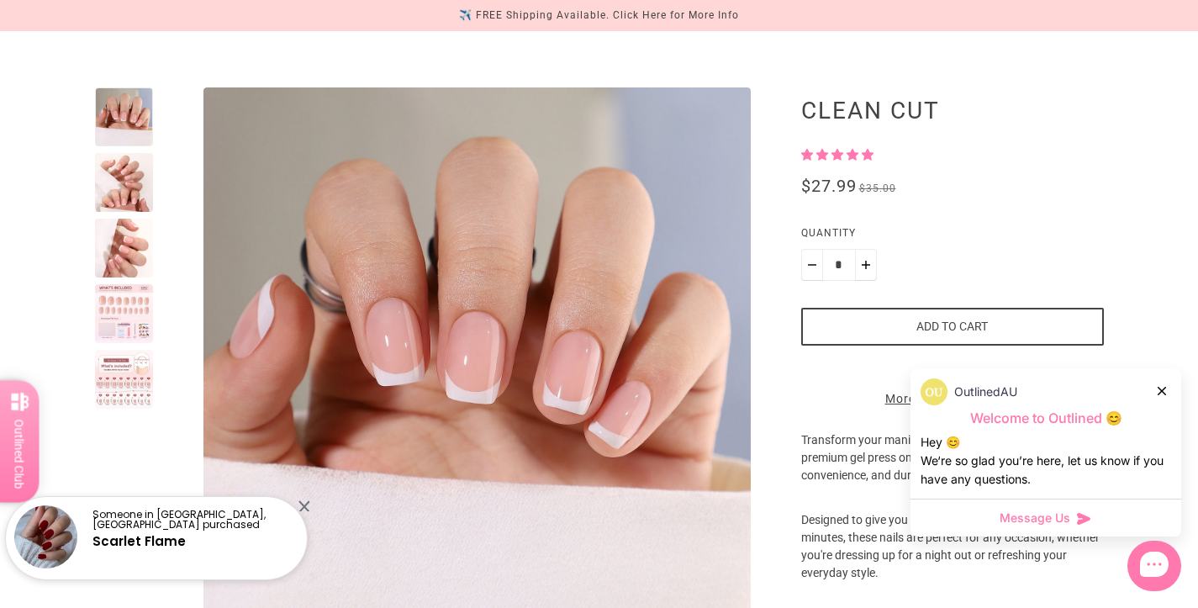
click at [110, 249] on div at bounding box center [124, 248] width 59 height 59
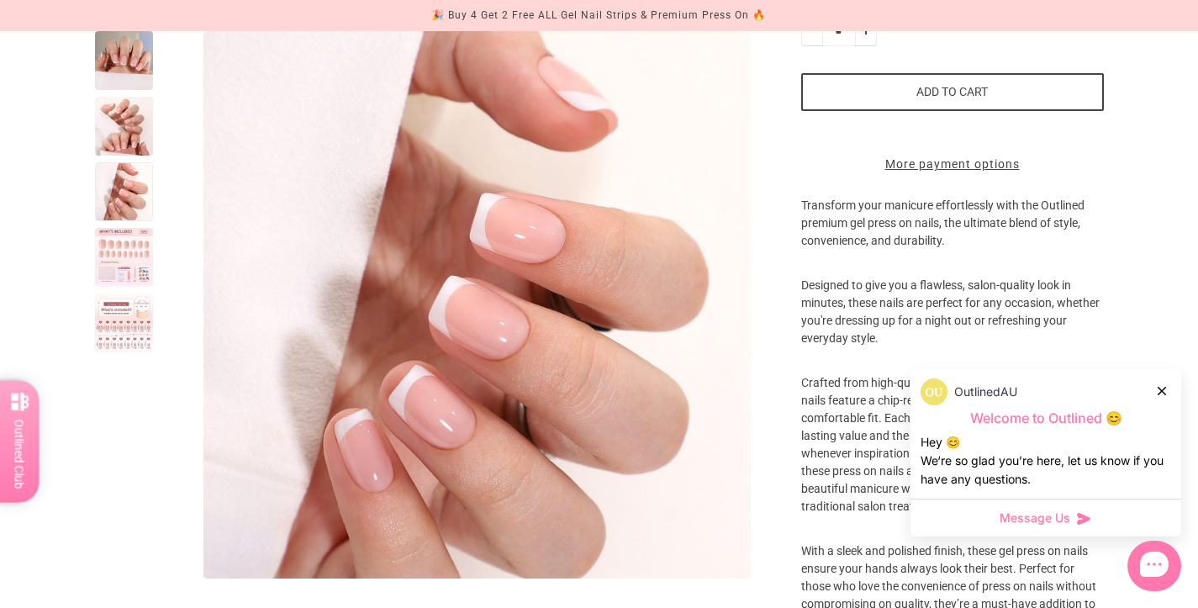
scroll to position [375, 0]
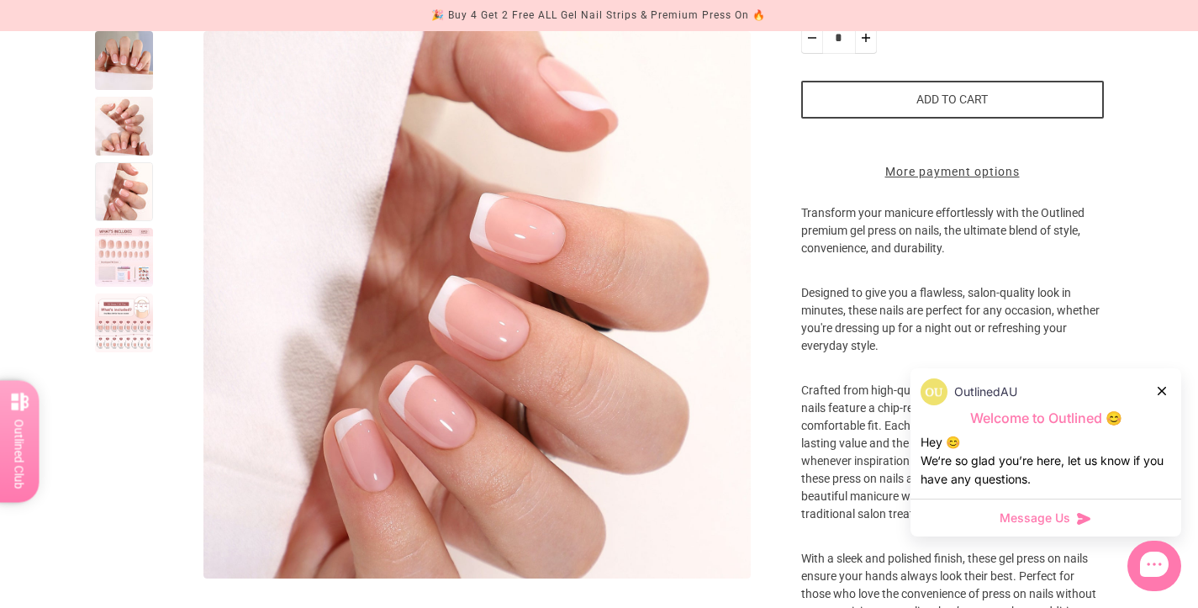
click at [1162, 390] on icon at bounding box center [1161, 391] width 8 height 8
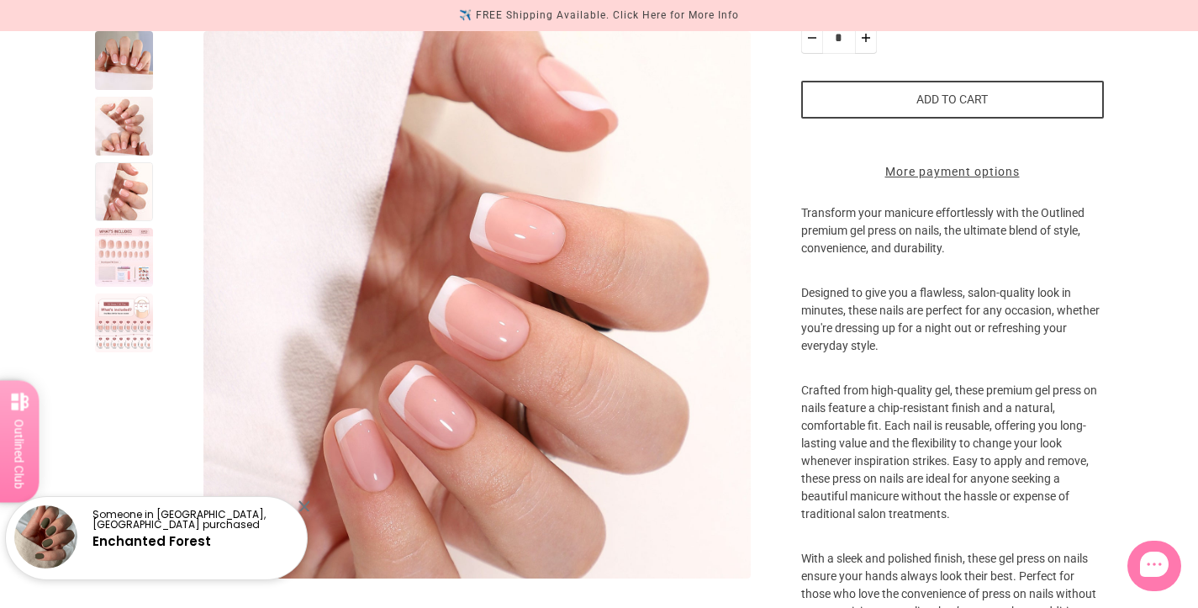
click at [136, 329] on div at bounding box center [124, 322] width 59 height 59
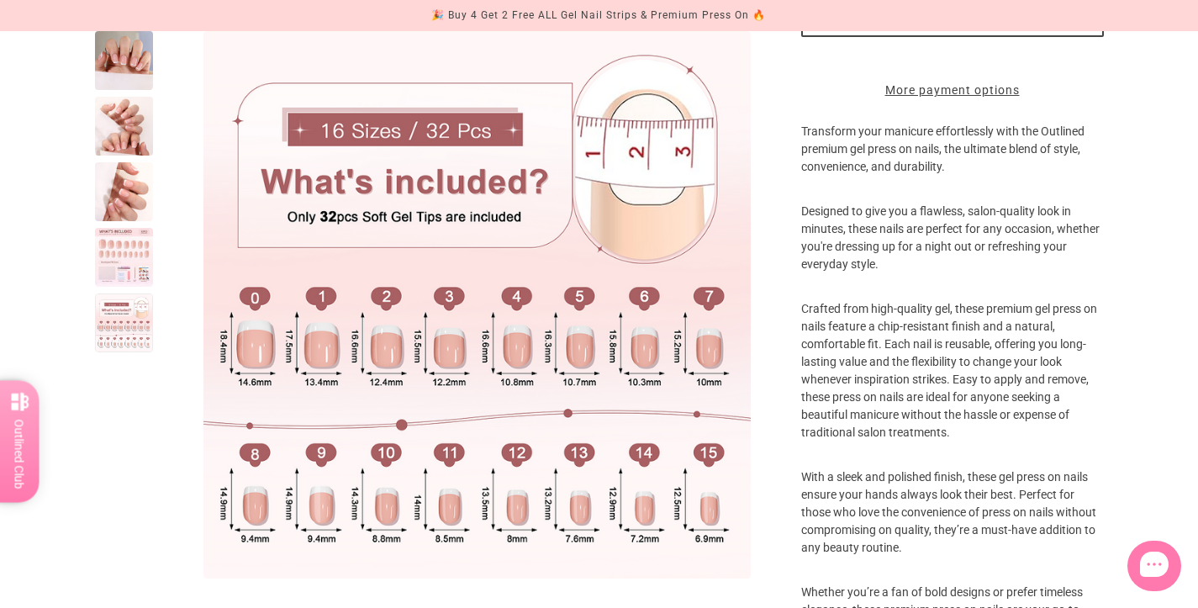
scroll to position [469, 0]
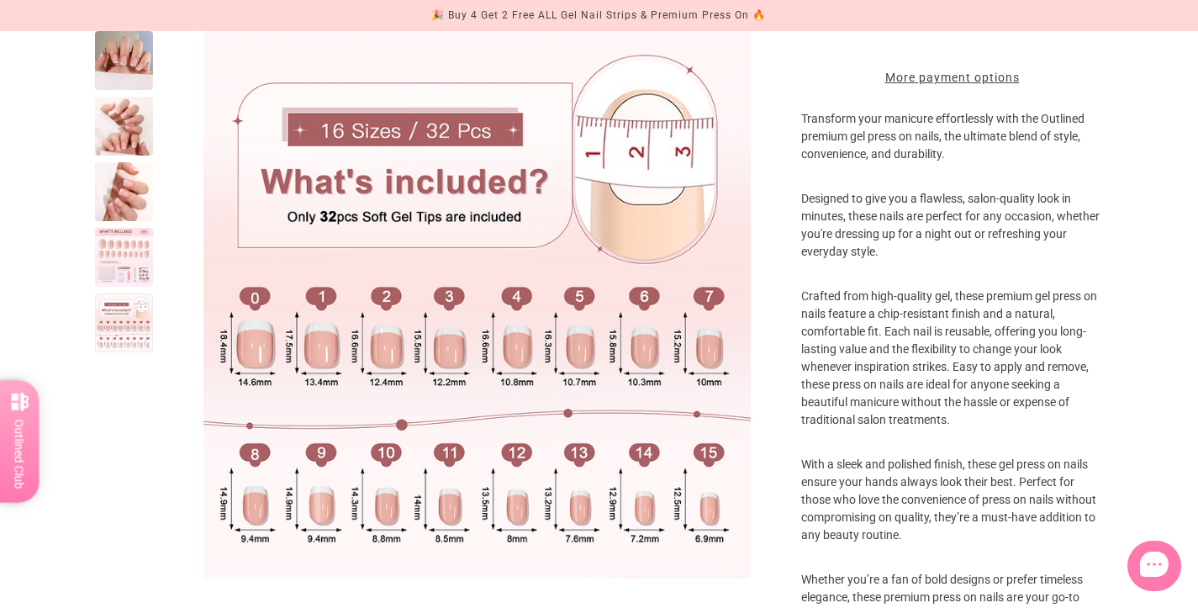
click at [125, 137] on div at bounding box center [124, 126] width 59 height 59
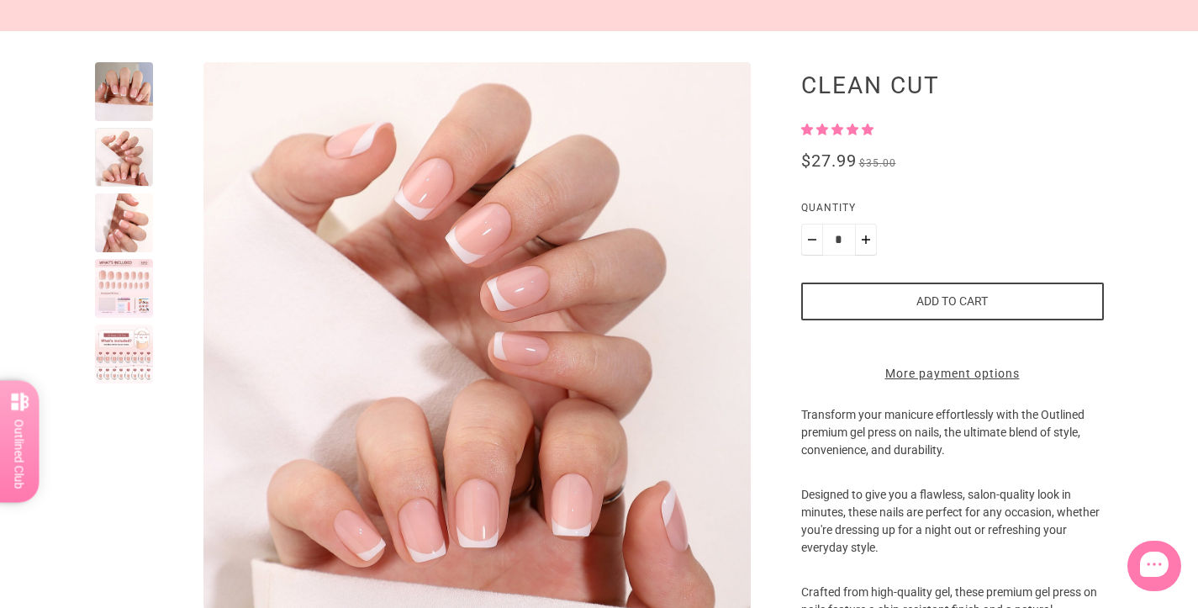
scroll to position [181, 0]
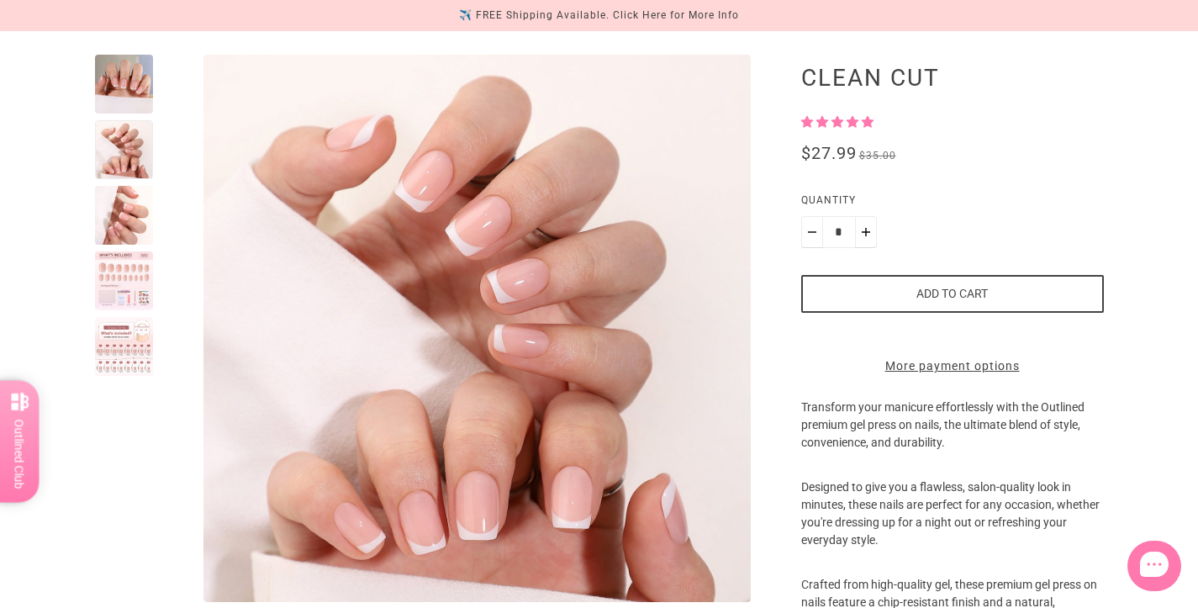
click at [138, 84] on div at bounding box center [124, 84] width 59 height 59
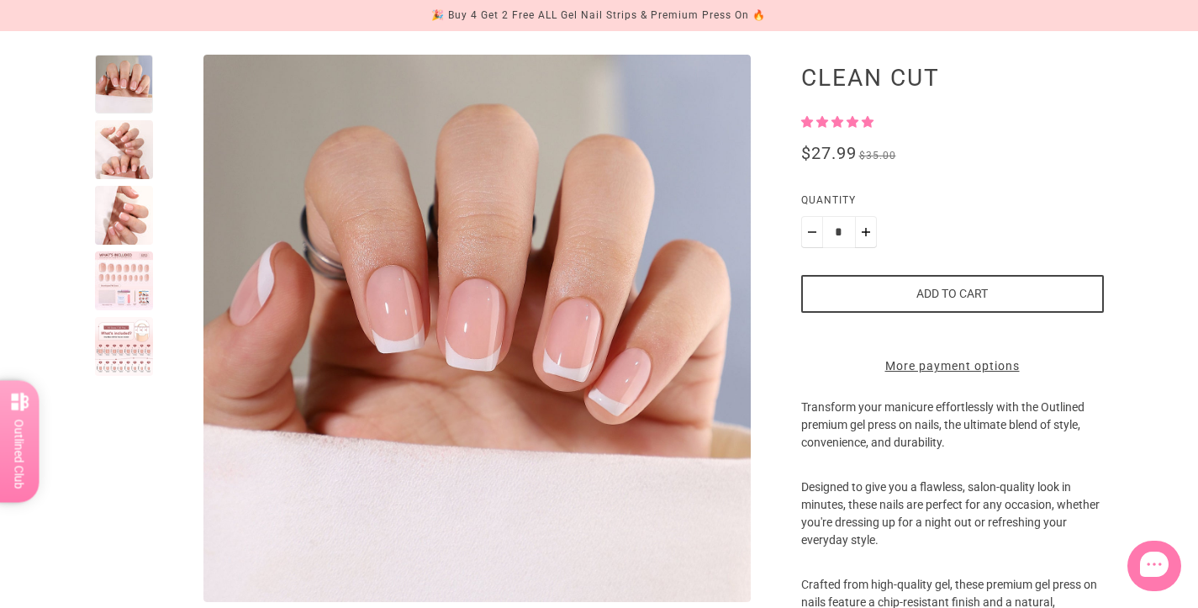
click at [134, 206] on div at bounding box center [124, 215] width 59 height 59
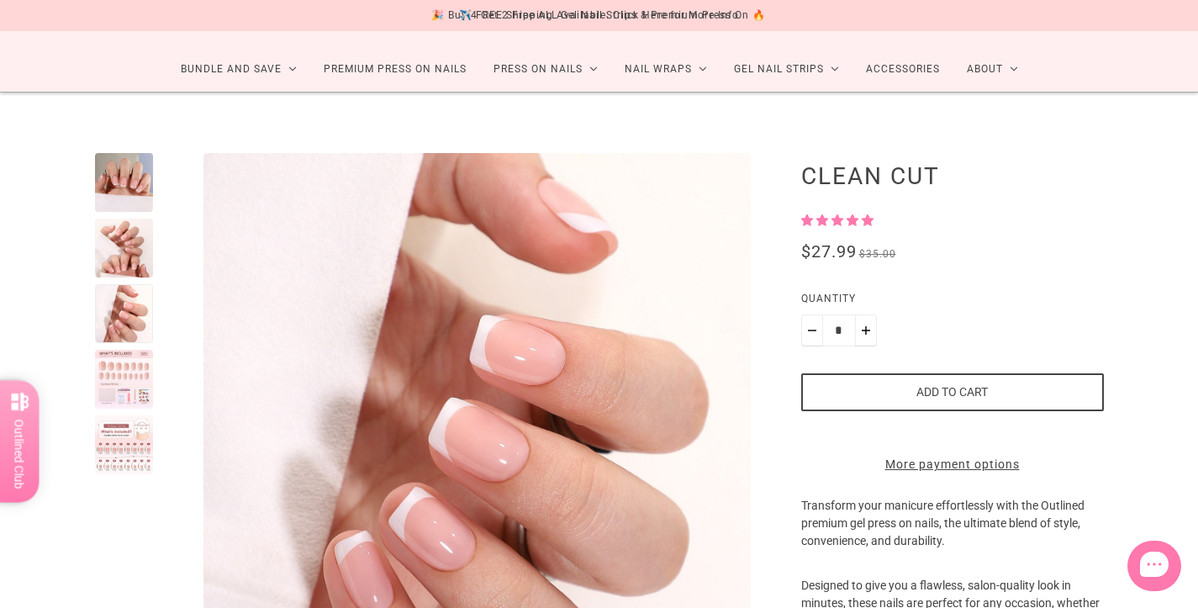
scroll to position [91, 0]
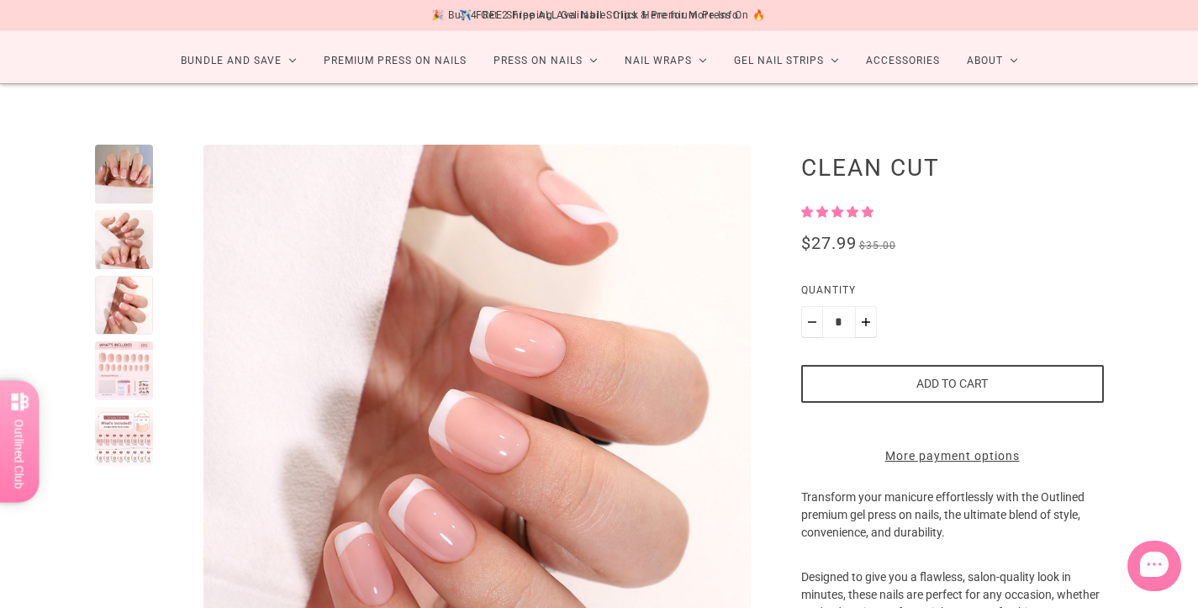
click at [126, 237] on div at bounding box center [124, 239] width 59 height 59
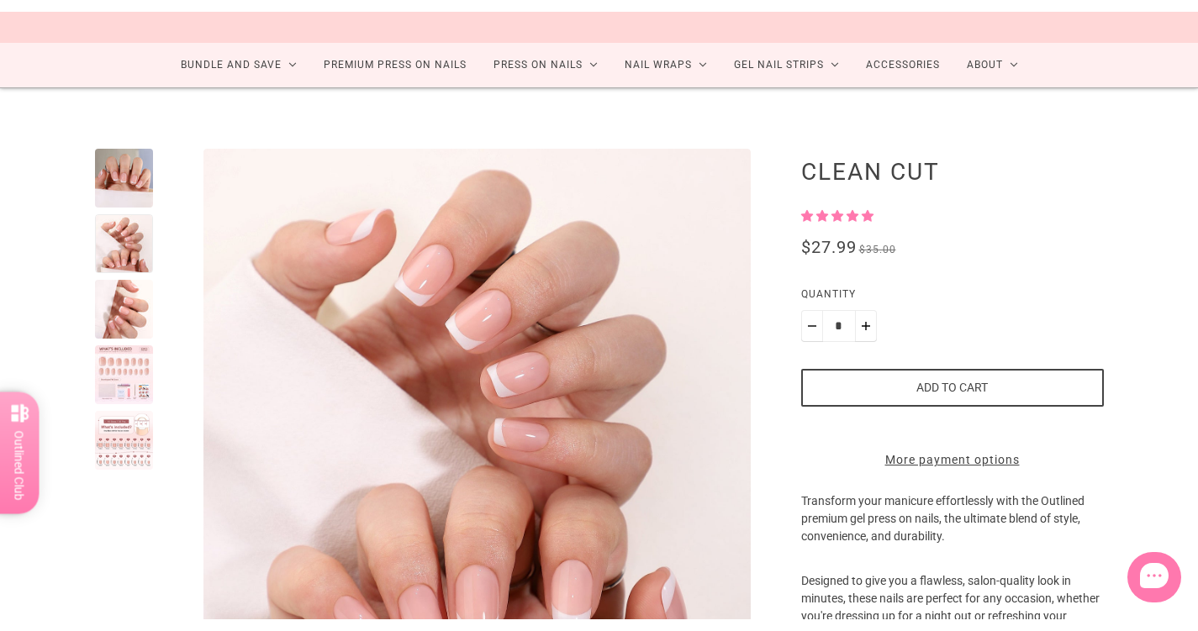
scroll to position [111, 0]
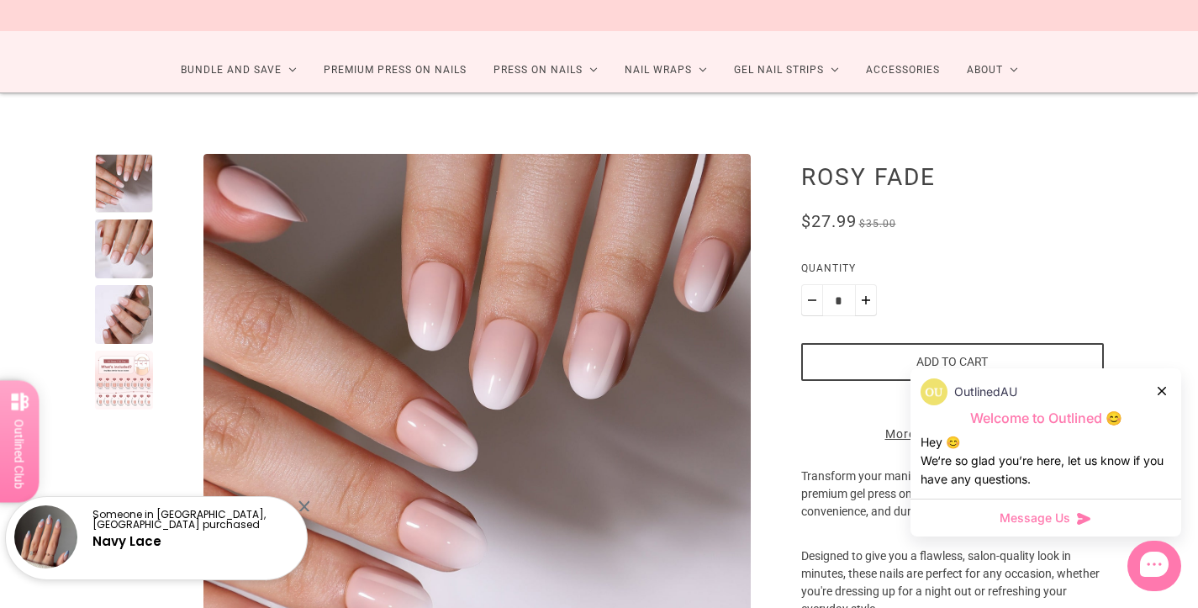
click at [134, 181] on div at bounding box center [124, 183] width 59 height 59
click at [134, 250] on div at bounding box center [124, 248] width 59 height 59
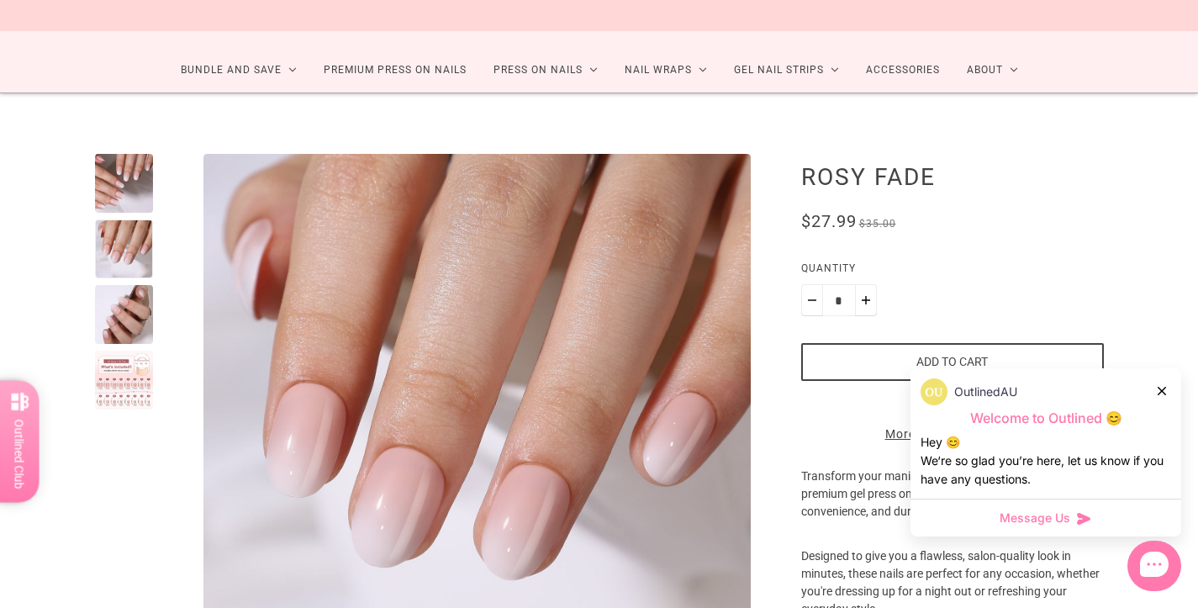
click at [124, 297] on div at bounding box center [124, 314] width 59 height 59
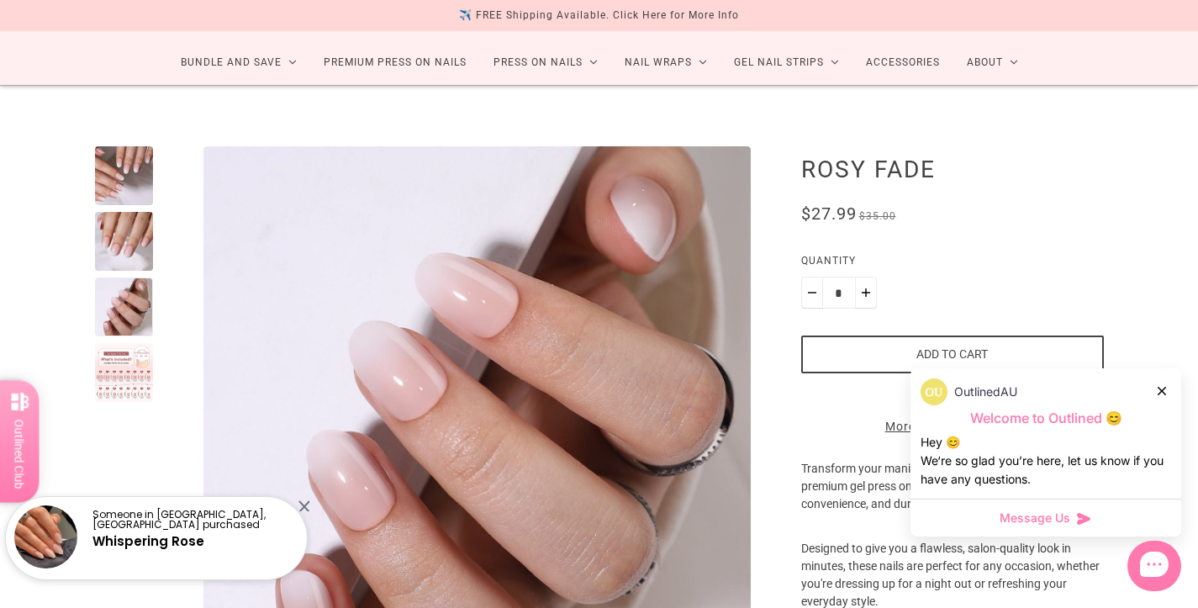
scroll to position [82, 0]
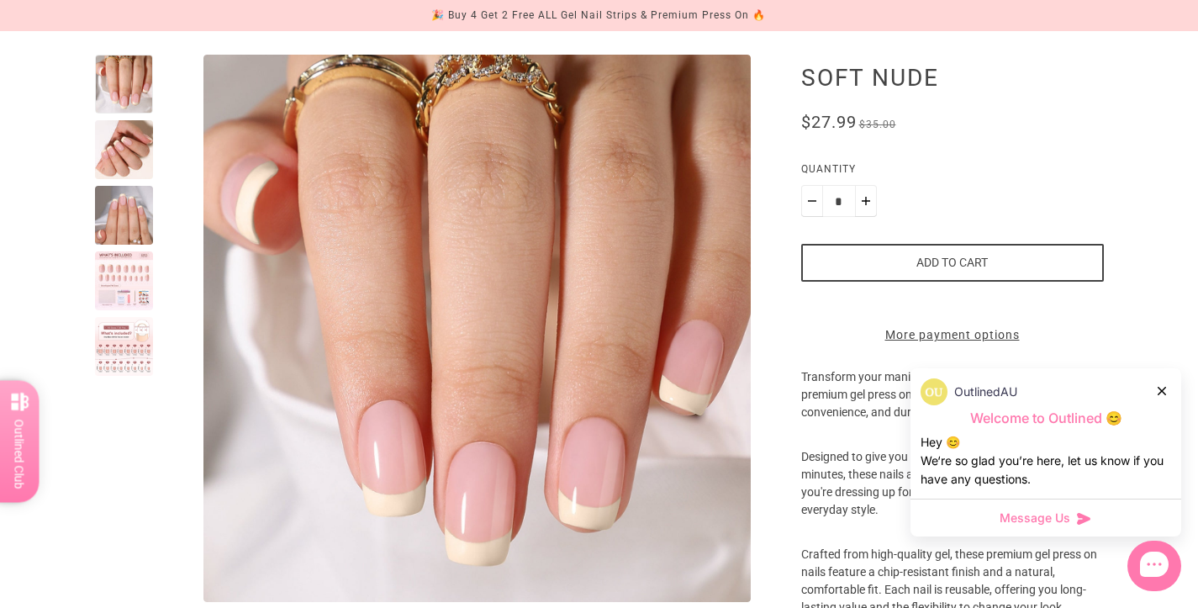
scroll to position [240, 0]
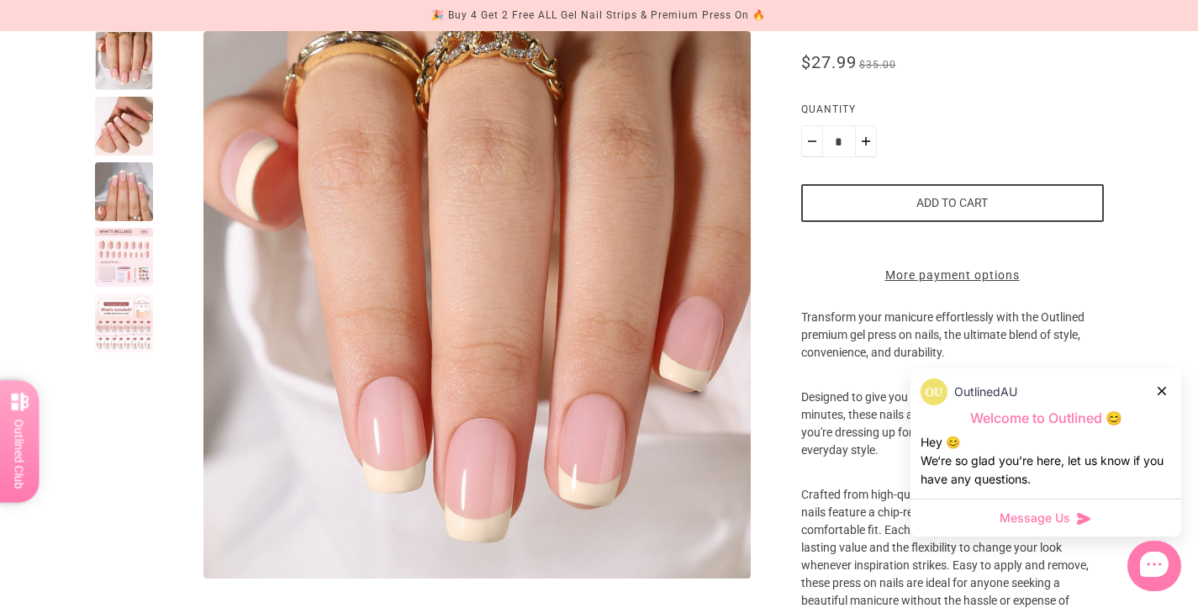
click at [129, 198] on div at bounding box center [124, 191] width 59 height 59
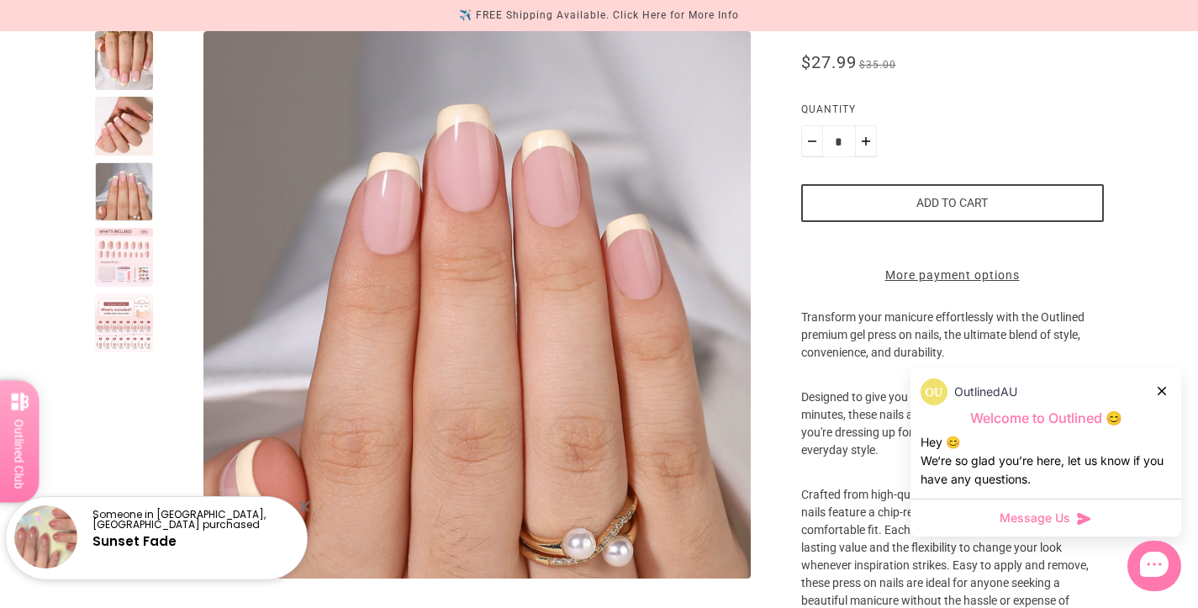
click at [1162, 392] on icon at bounding box center [1161, 391] width 8 height 8
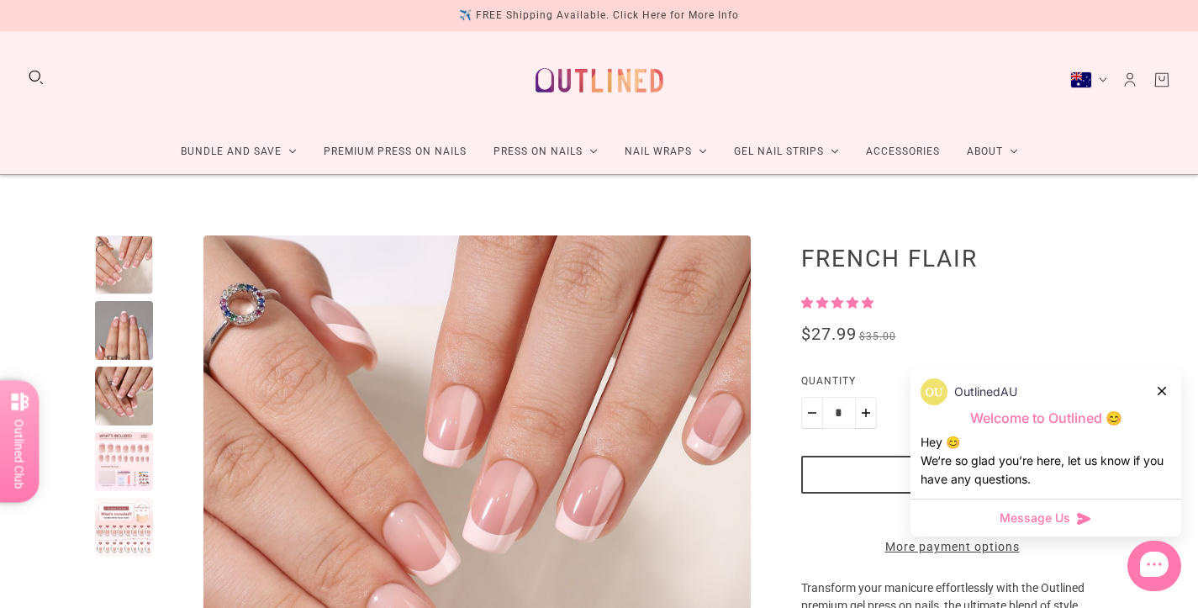
click at [140, 345] on div at bounding box center [124, 330] width 59 height 59
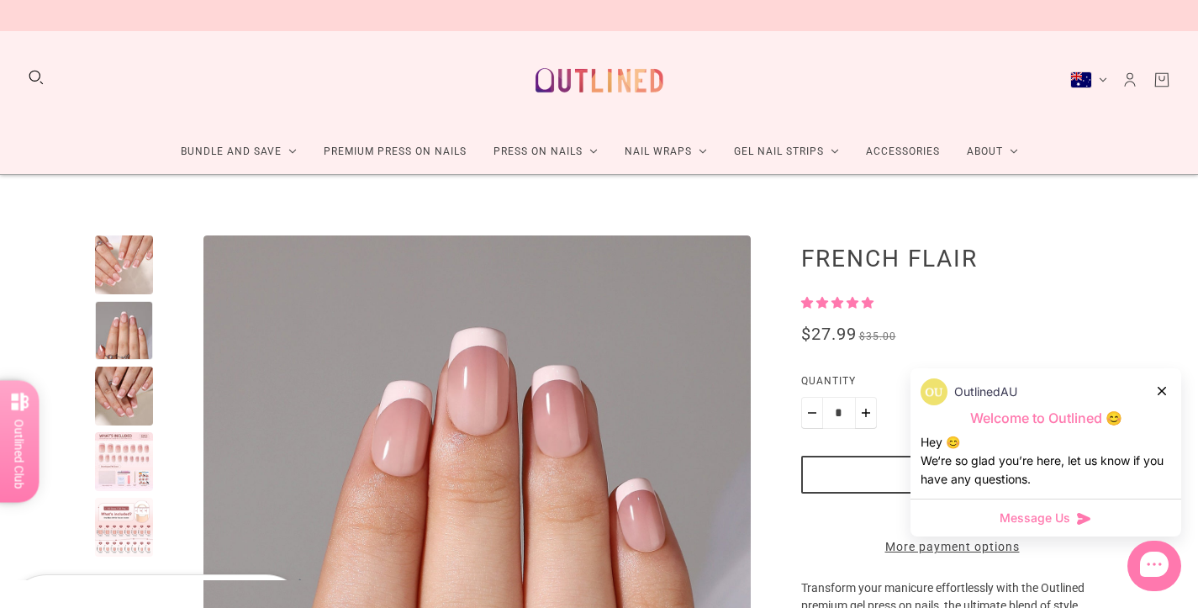
click at [1164, 391] on icon at bounding box center [1161, 391] width 8 height 8
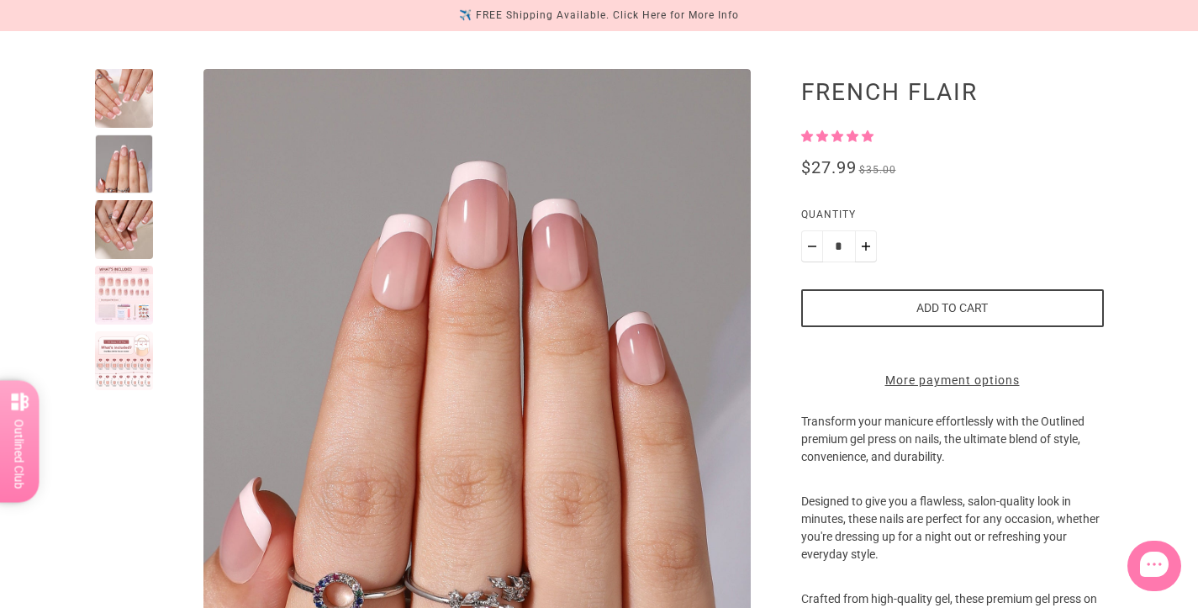
scroll to position [155, 0]
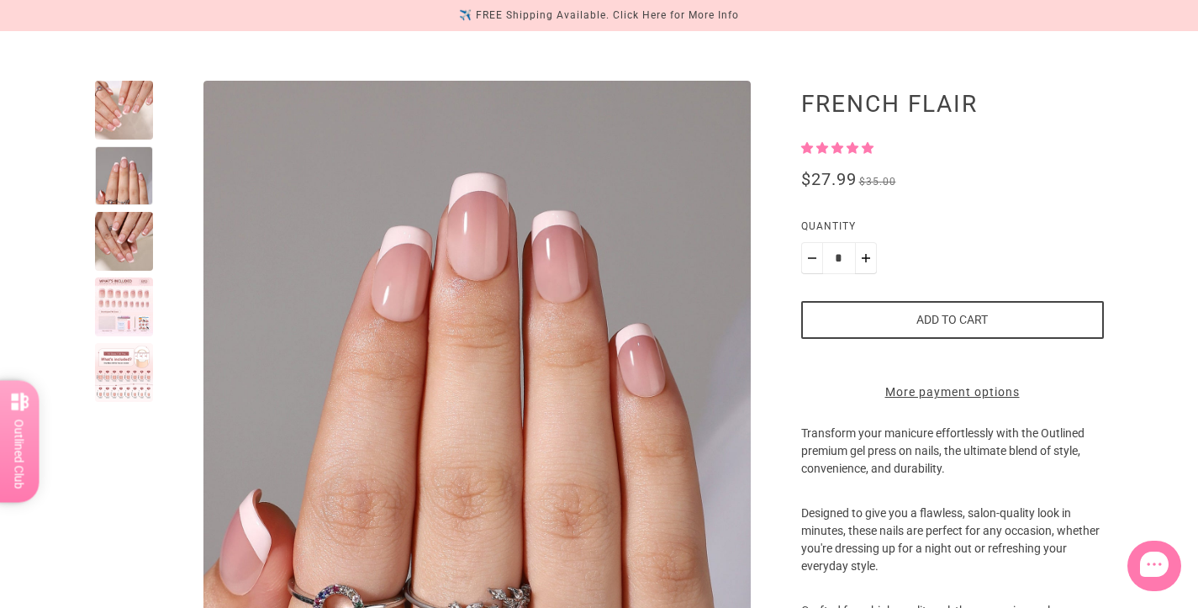
click at [136, 116] on div at bounding box center [124, 110] width 59 height 59
